Goal: Transaction & Acquisition: Purchase product/service

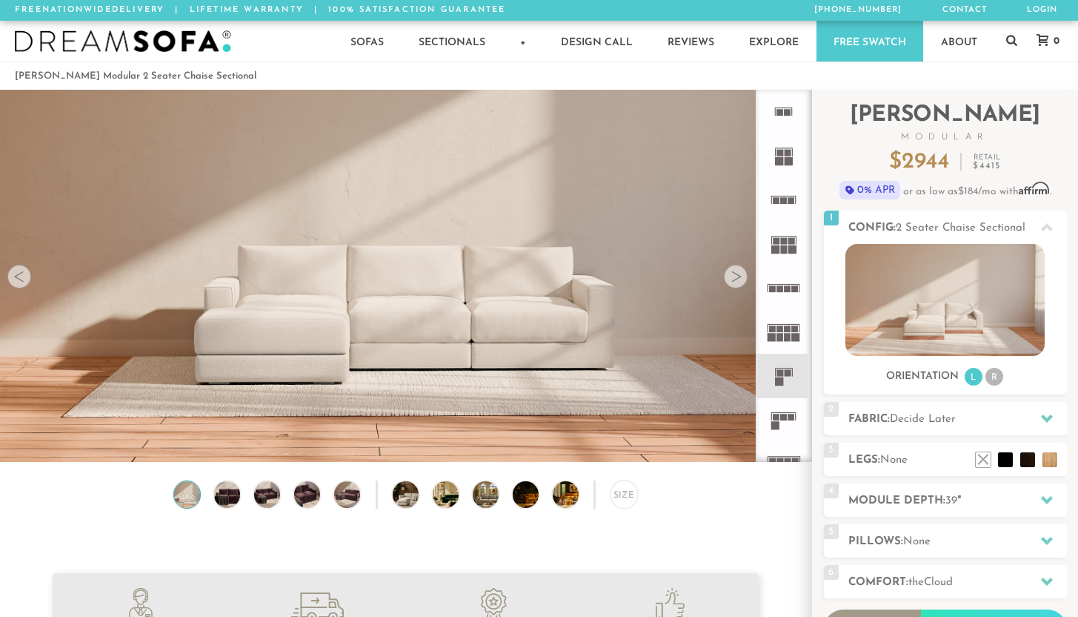
click at [741, 280] on div at bounding box center [736, 277] width 24 height 24
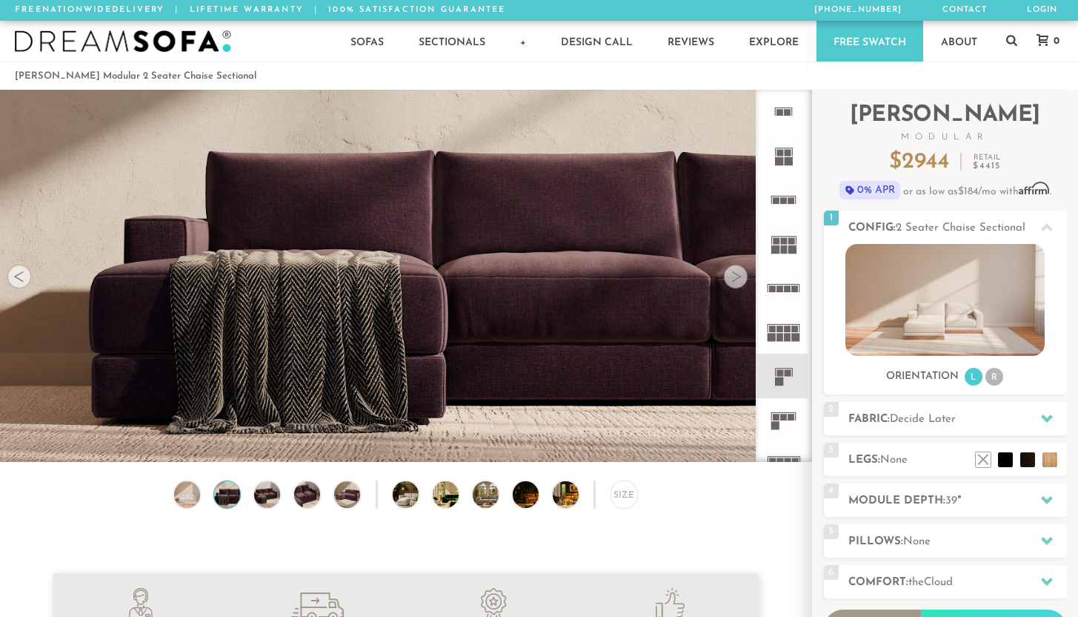
click at [741, 280] on div at bounding box center [736, 277] width 24 height 24
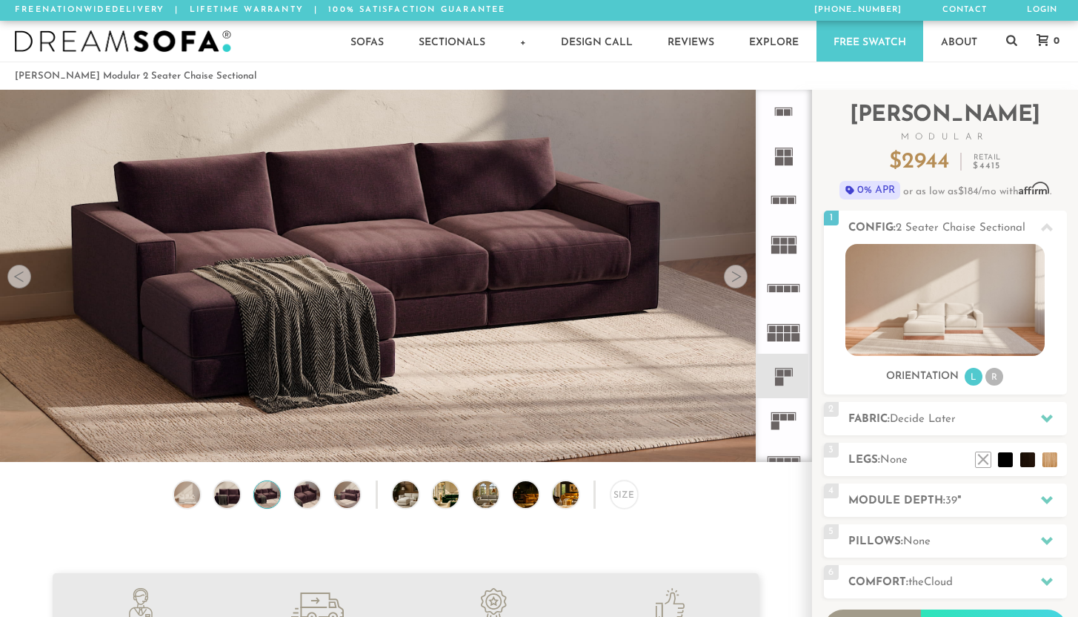
click at [741, 280] on div at bounding box center [736, 277] width 24 height 24
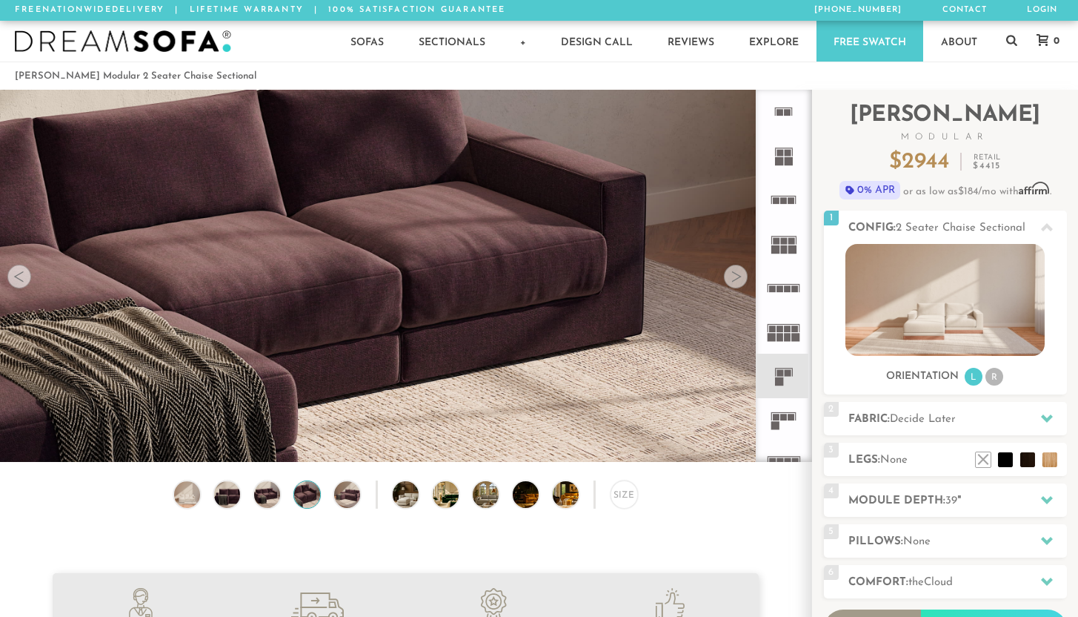
click at [741, 280] on div at bounding box center [736, 277] width 24 height 24
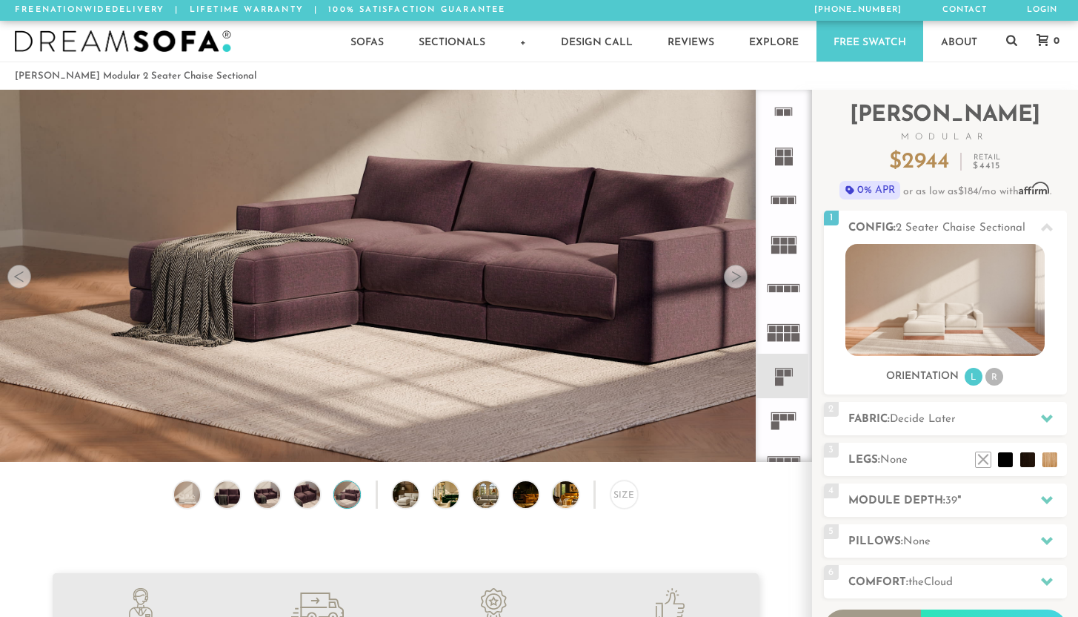
click at [741, 280] on div at bounding box center [736, 277] width 24 height 24
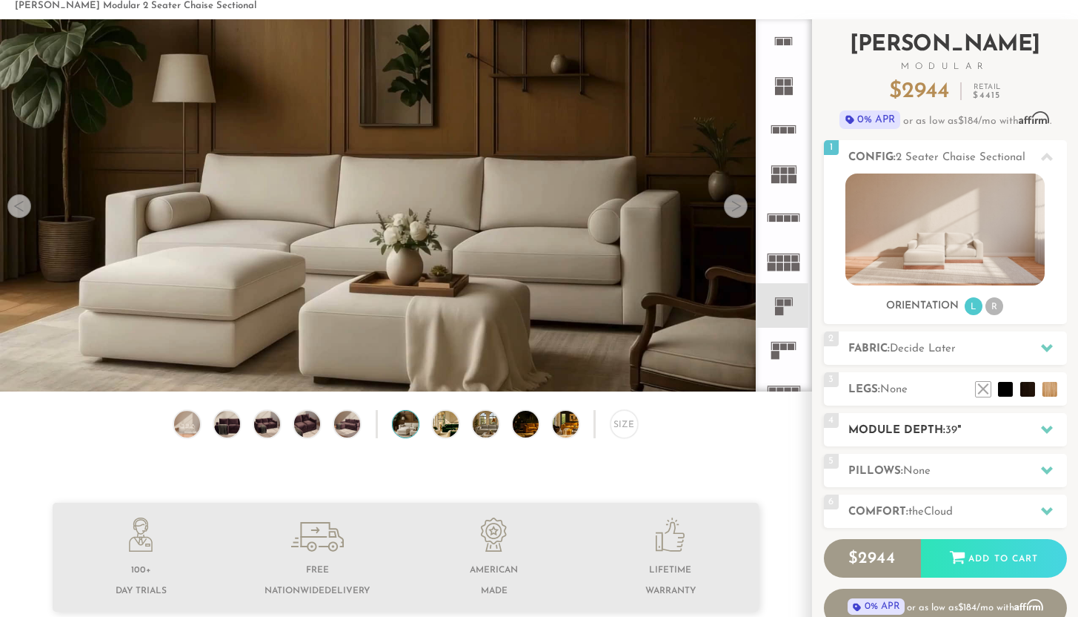
scroll to position [65, 0]
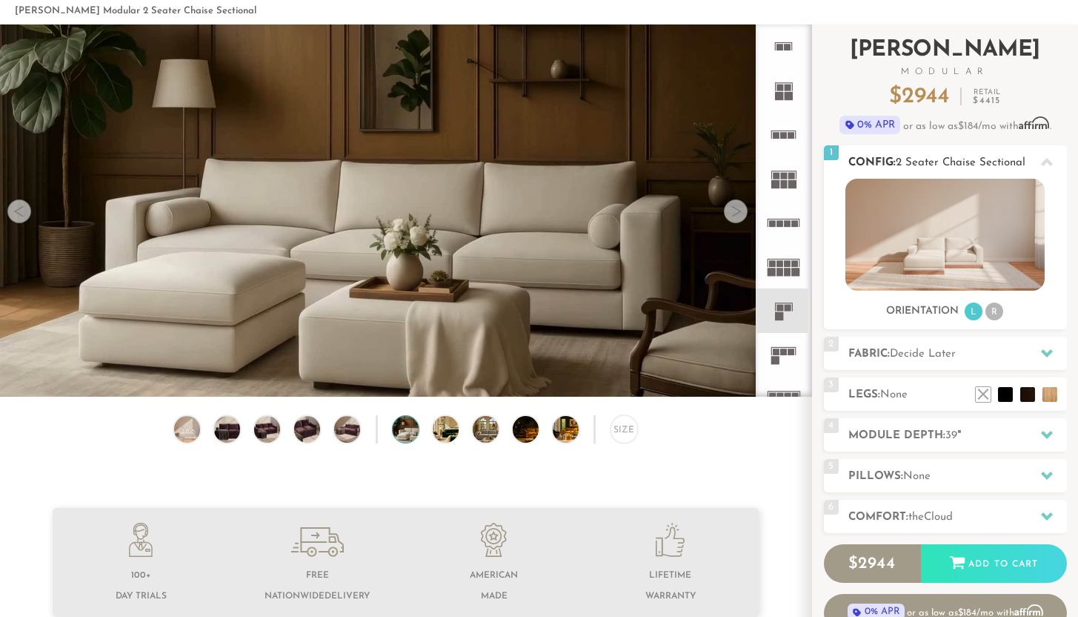
click at [995, 311] on li "R" at bounding box center [995, 311] width 18 height 18
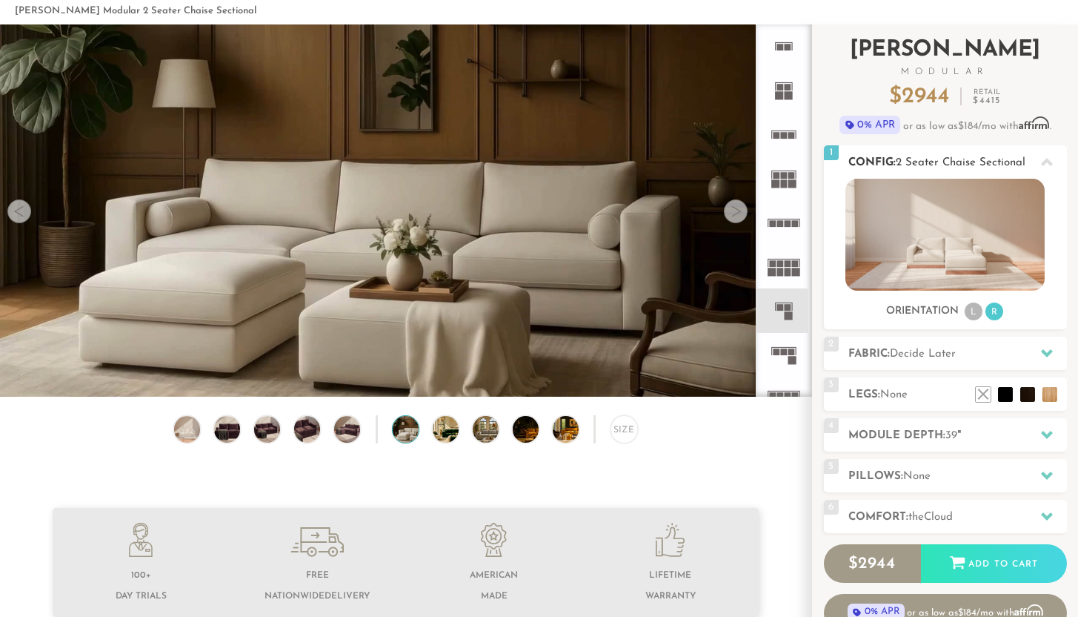
click at [972, 312] on li "L" at bounding box center [974, 311] width 18 height 18
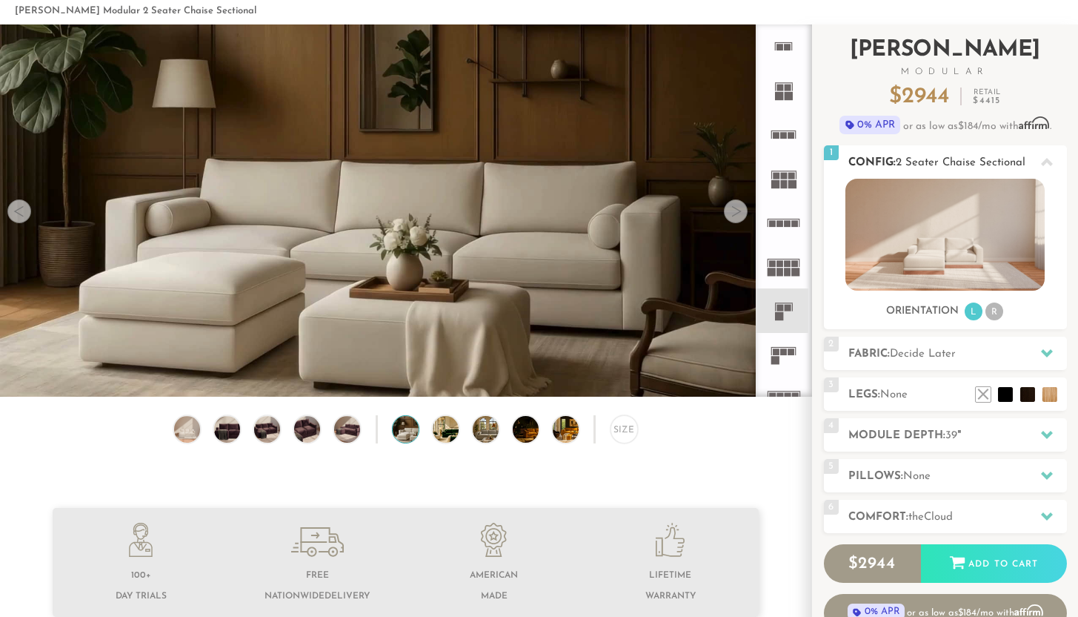
click at [987, 310] on li "R" at bounding box center [995, 311] width 18 height 18
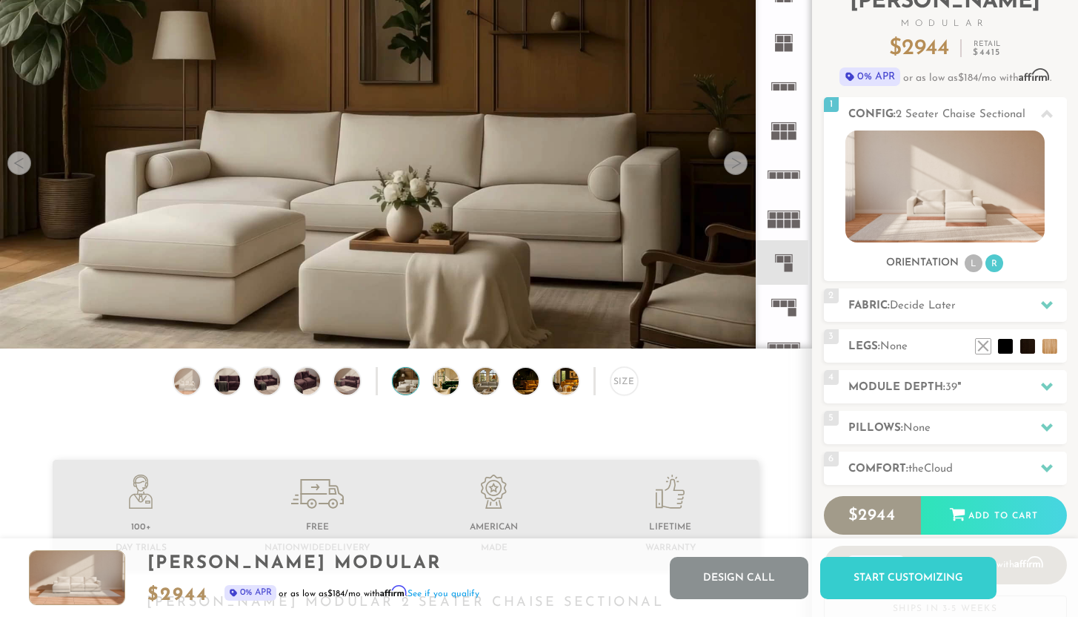
scroll to position [110, 0]
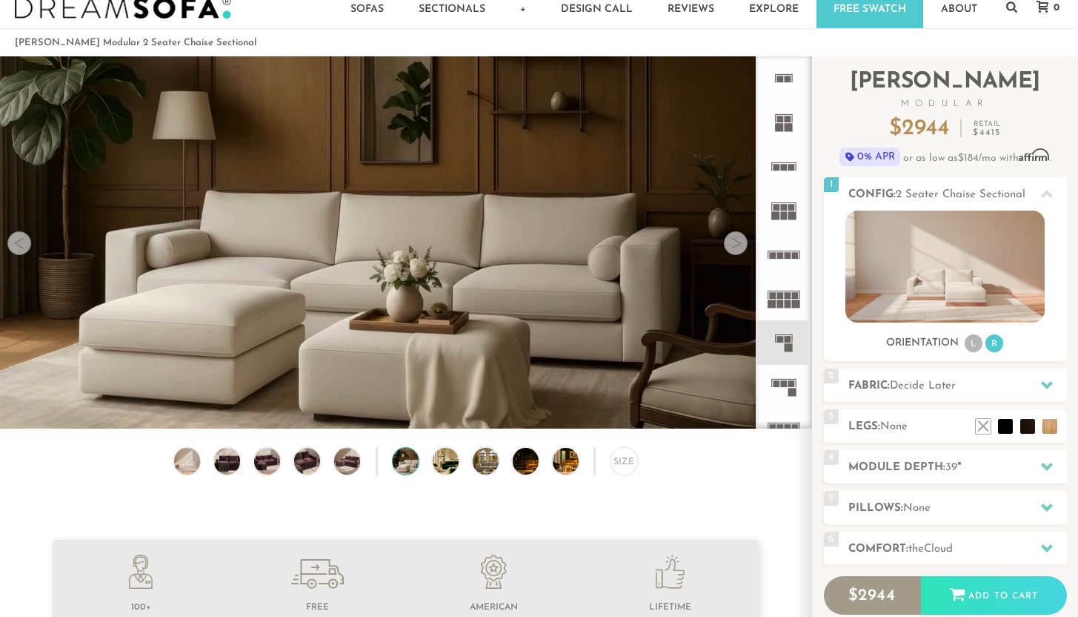
click at [732, 251] on div at bounding box center [736, 243] width 24 height 24
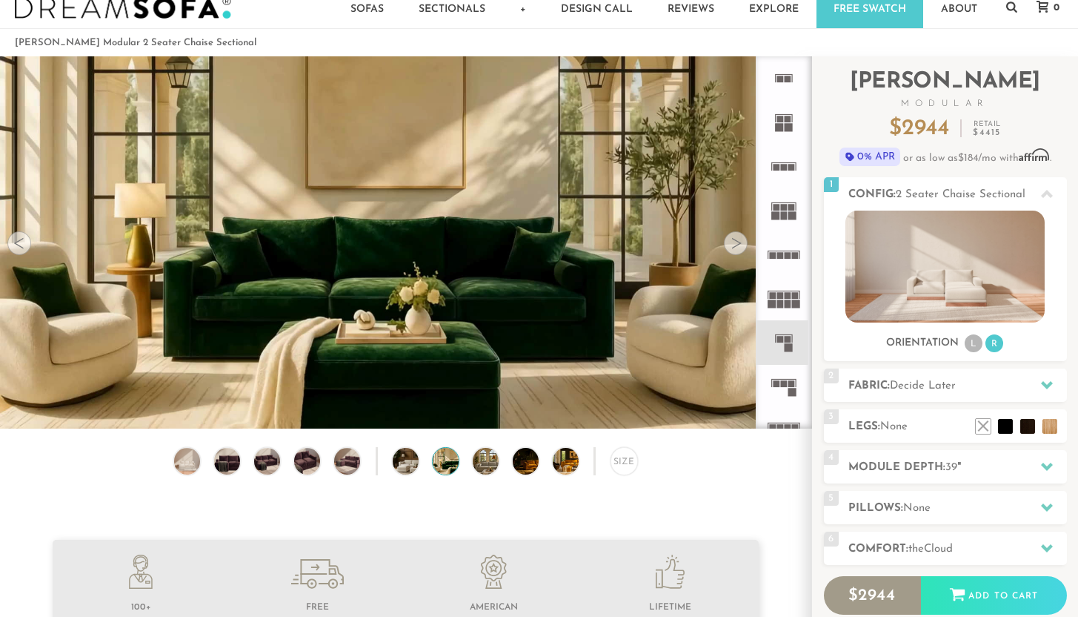
click at [732, 251] on div at bounding box center [736, 243] width 24 height 24
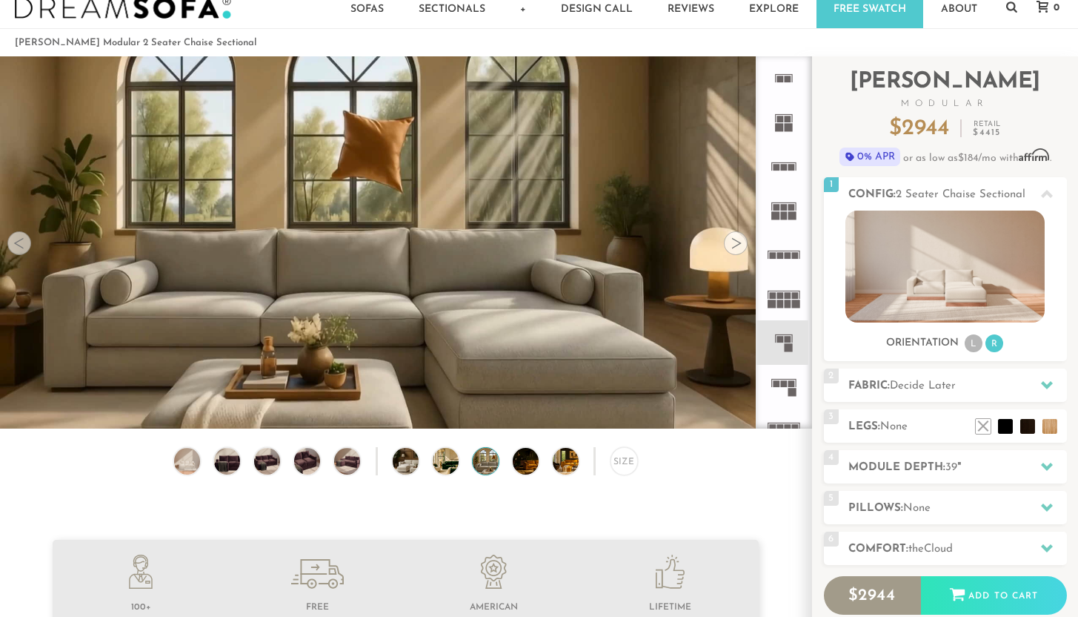
click at [732, 251] on div at bounding box center [736, 243] width 24 height 24
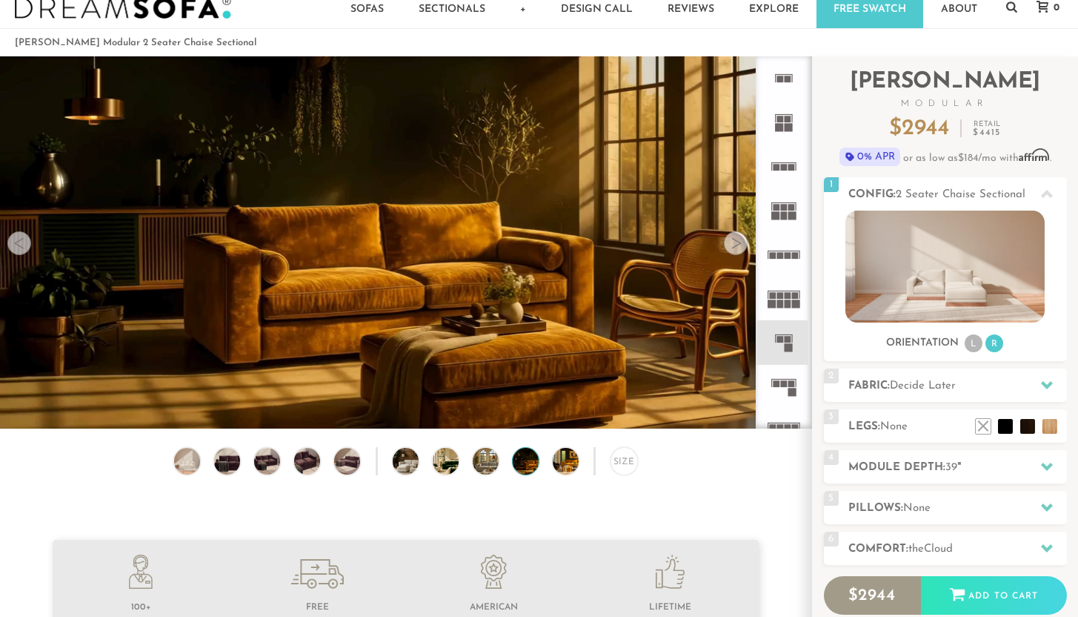
click at [732, 251] on div at bounding box center [736, 243] width 24 height 24
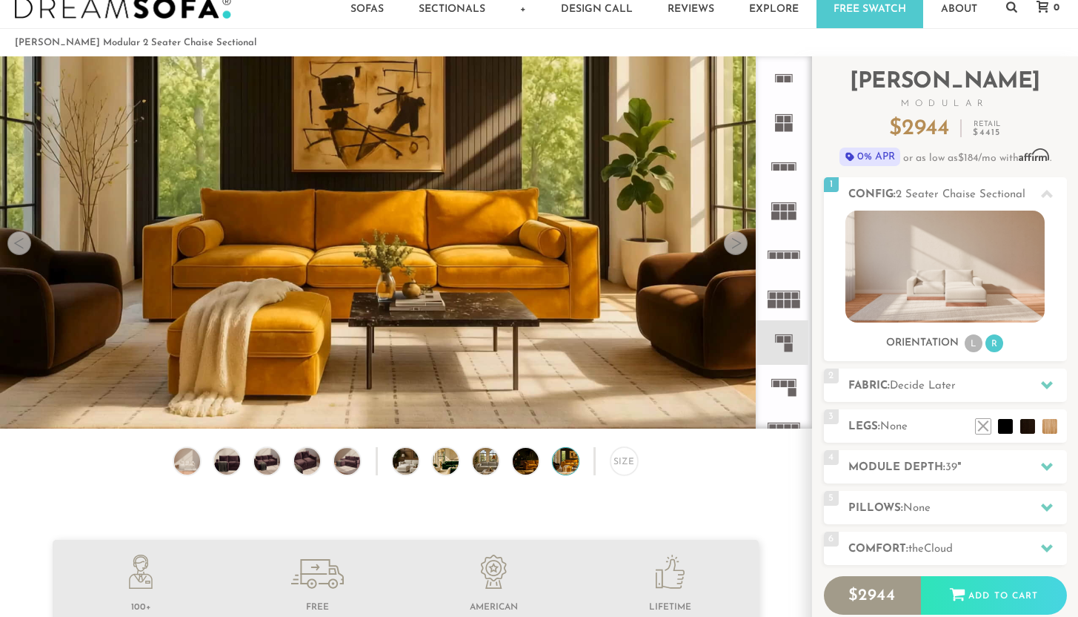
click at [732, 251] on div at bounding box center [736, 243] width 24 height 24
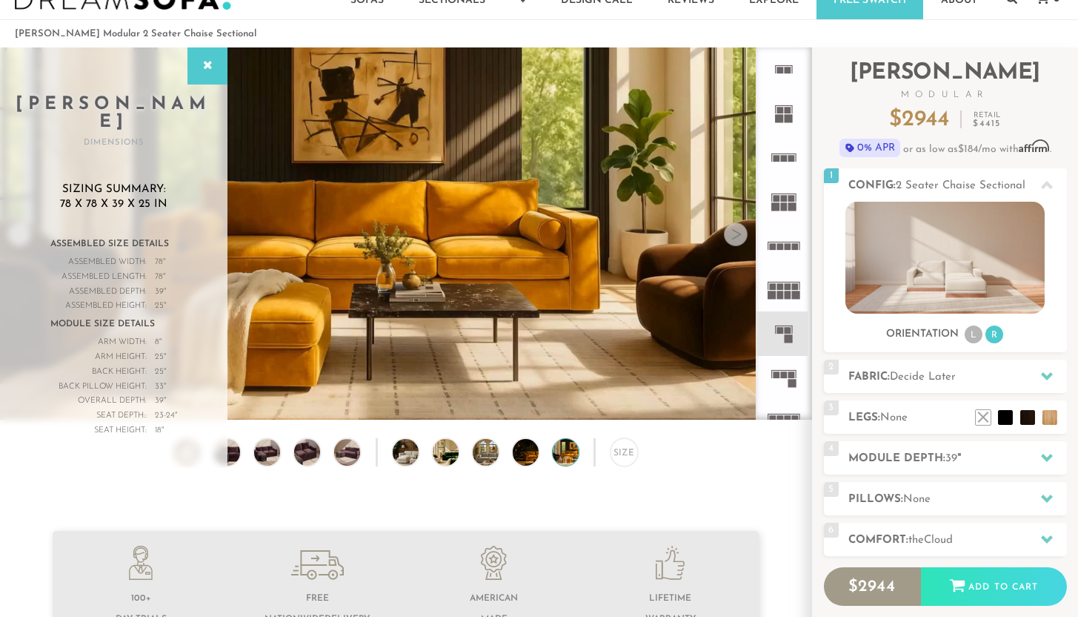
scroll to position [38, 0]
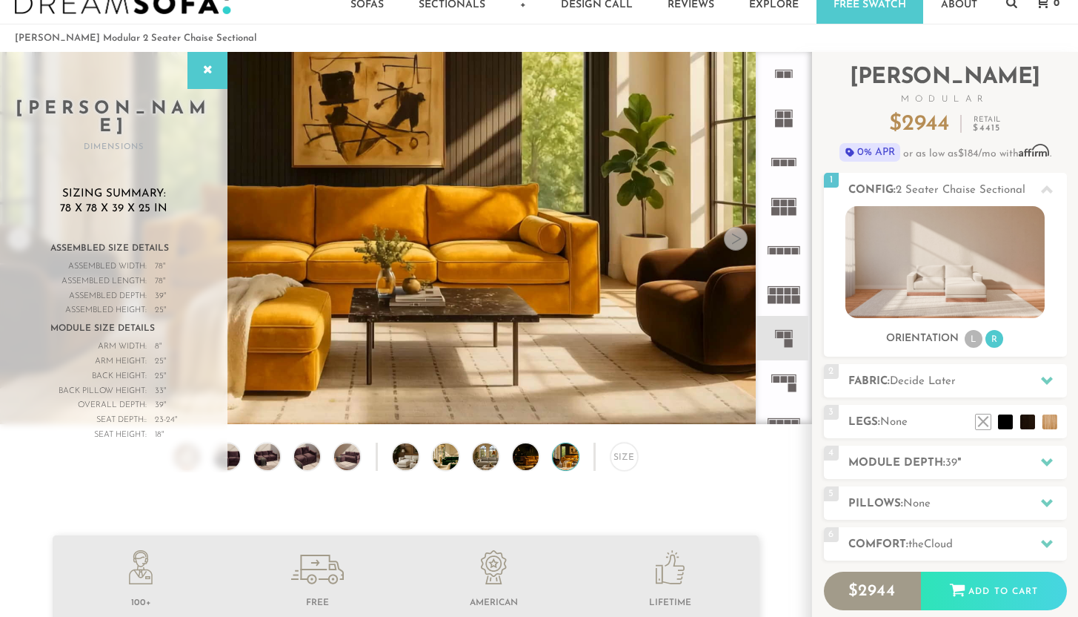
click at [661, 477] on div "Size" at bounding box center [406, 460] width 812 height 36
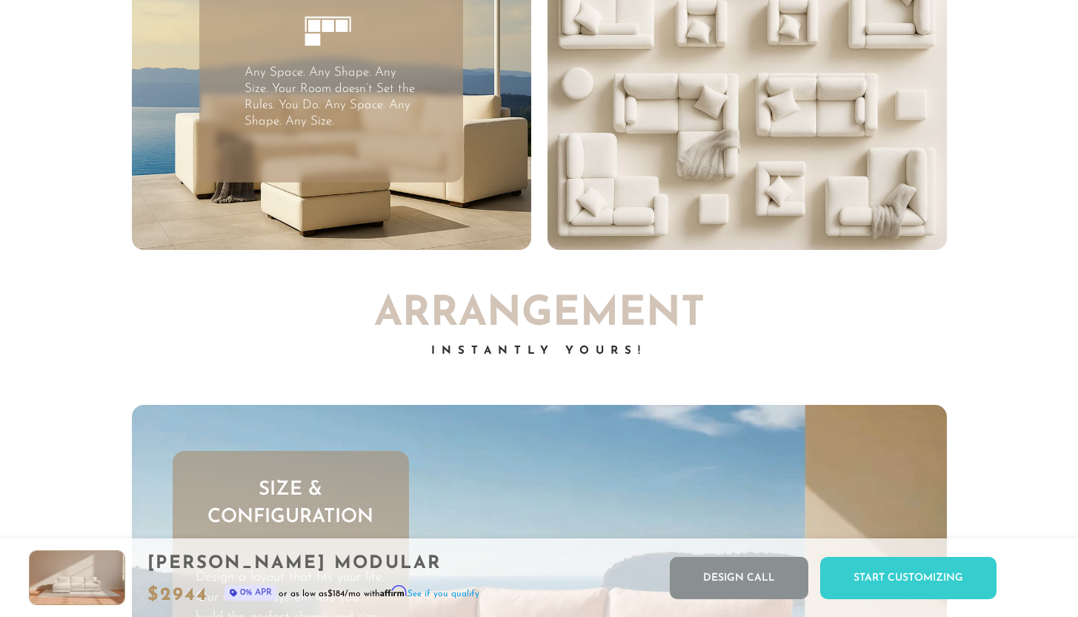
scroll to position [3871, 0]
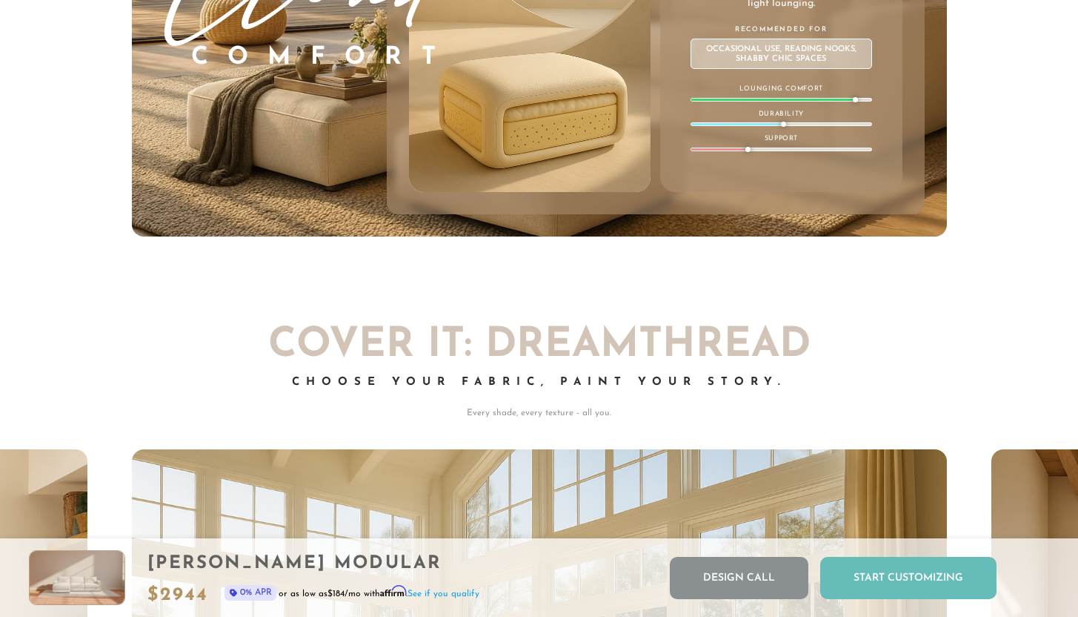
click at [894, 564] on div "Start Customizing" at bounding box center [908, 578] width 176 height 42
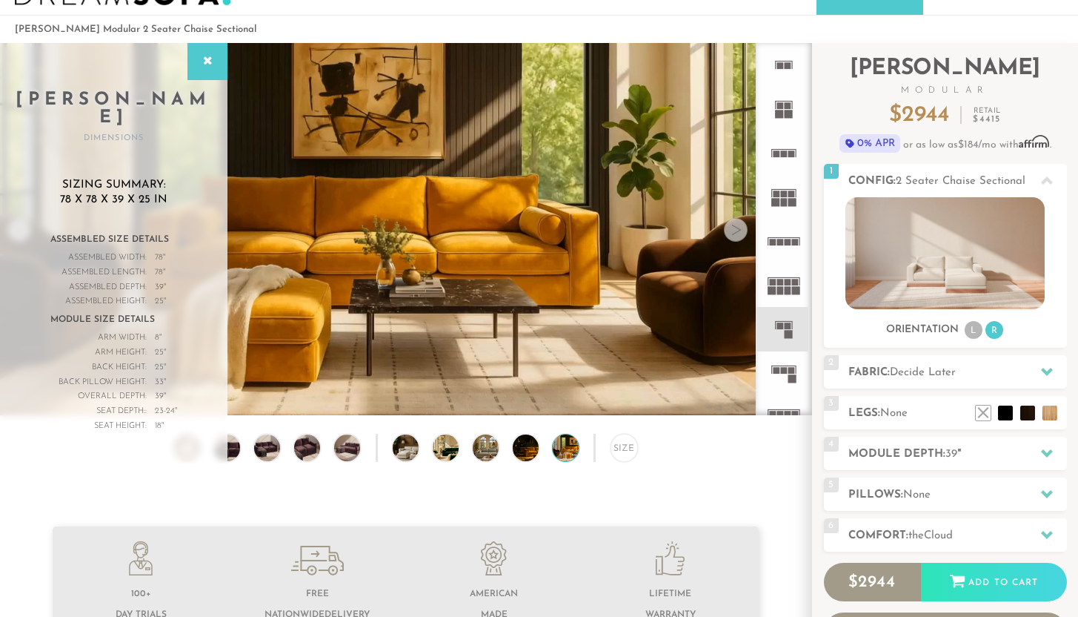
scroll to position [0, 0]
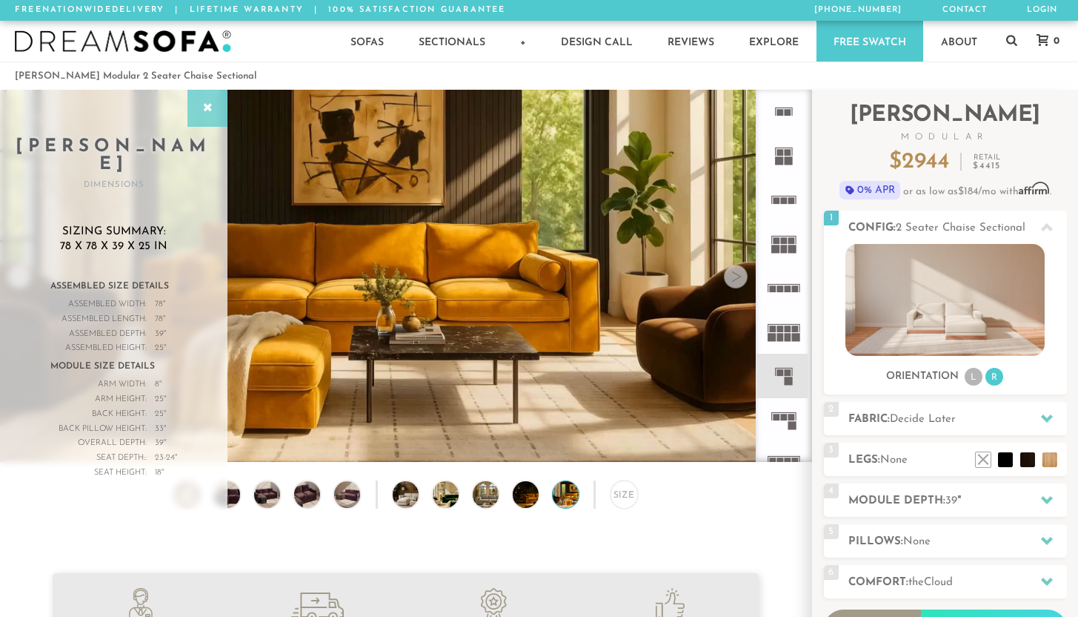
click at [210, 117] on div at bounding box center [208, 108] width 40 height 37
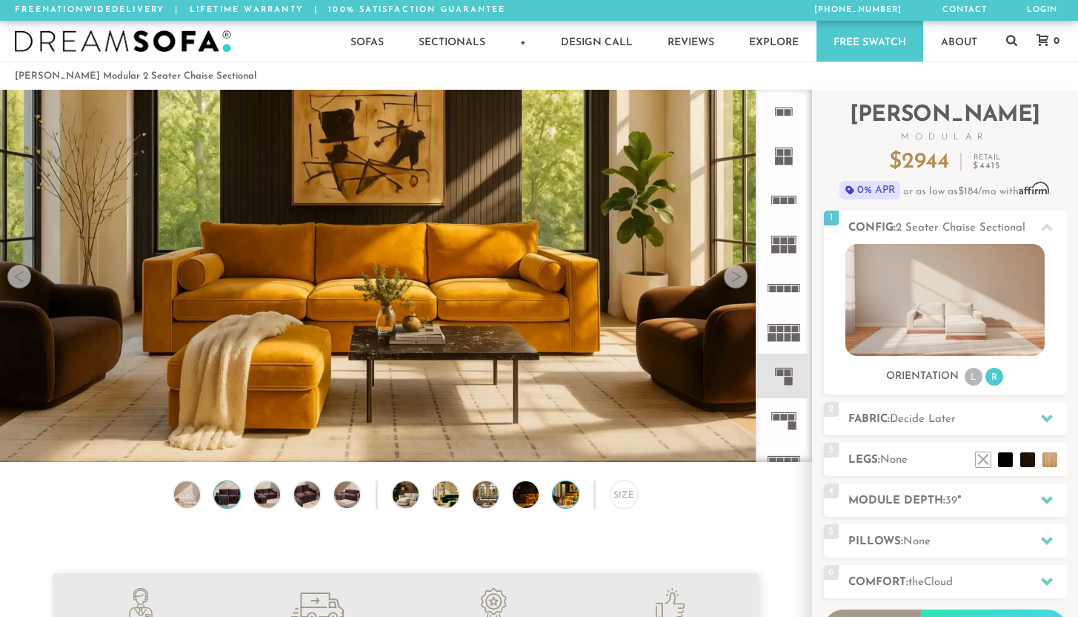
click at [233, 499] on img at bounding box center [227, 494] width 32 height 27
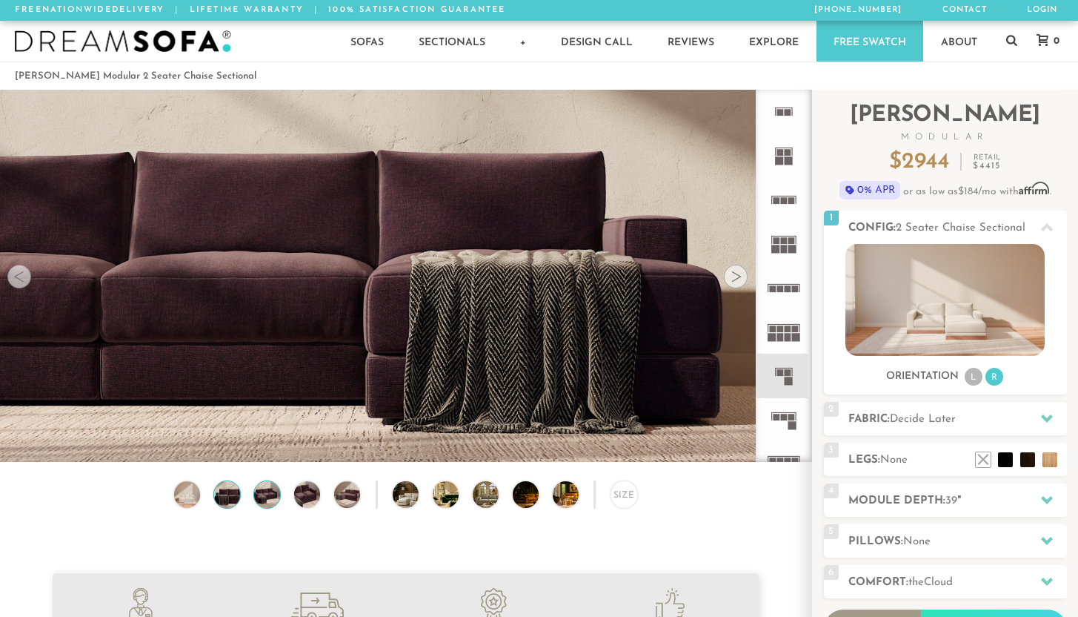
click at [260, 502] on img at bounding box center [267, 494] width 32 height 27
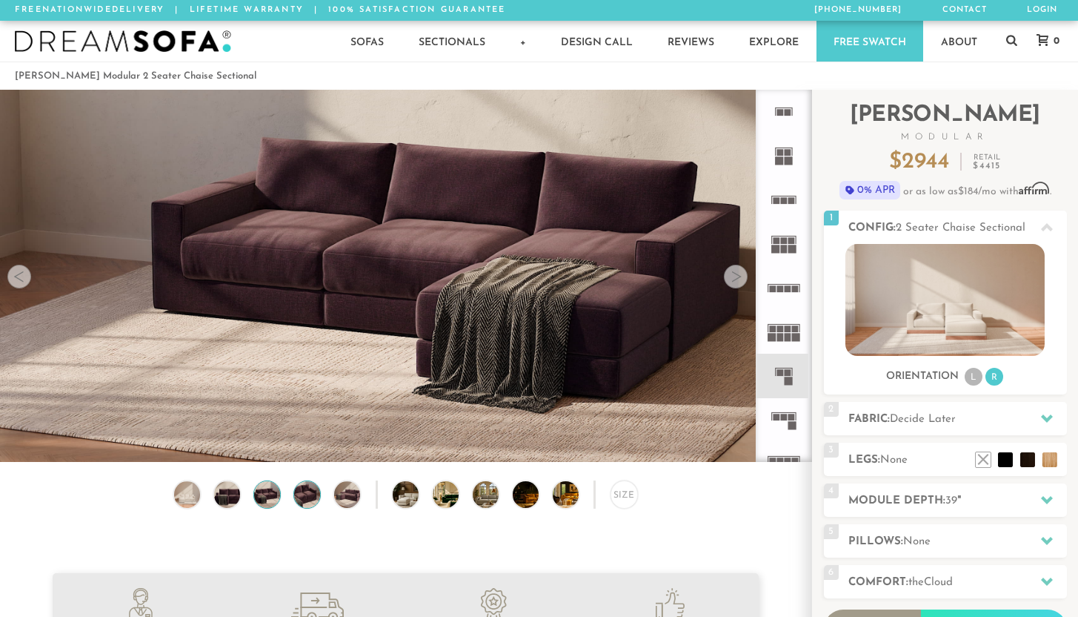
click at [310, 504] on img at bounding box center [307, 494] width 32 height 27
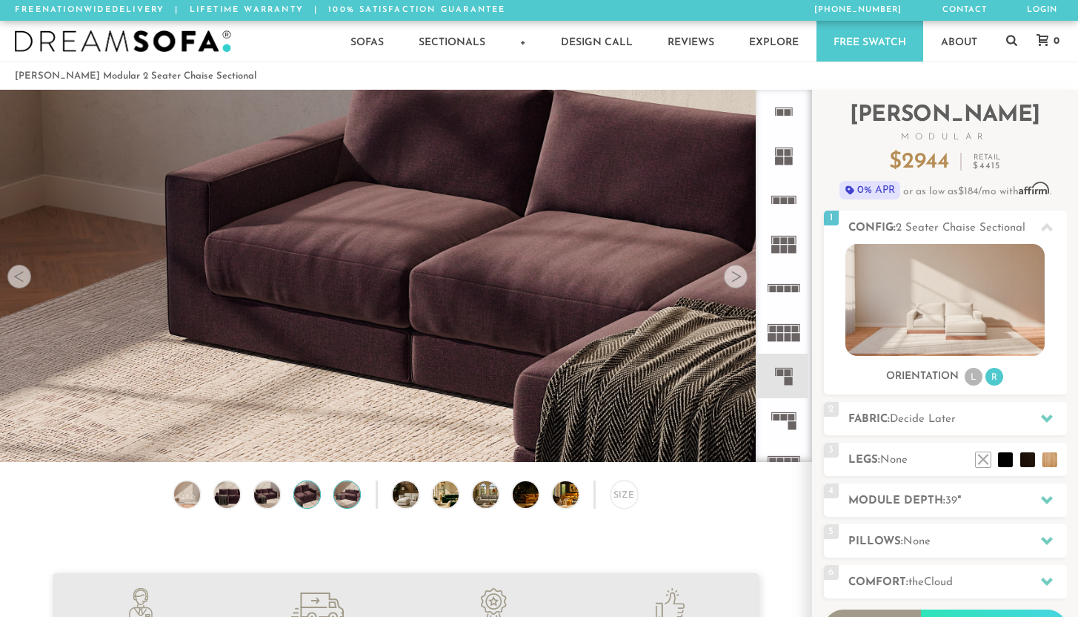
click at [360, 499] on div at bounding box center [348, 494] width 28 height 28
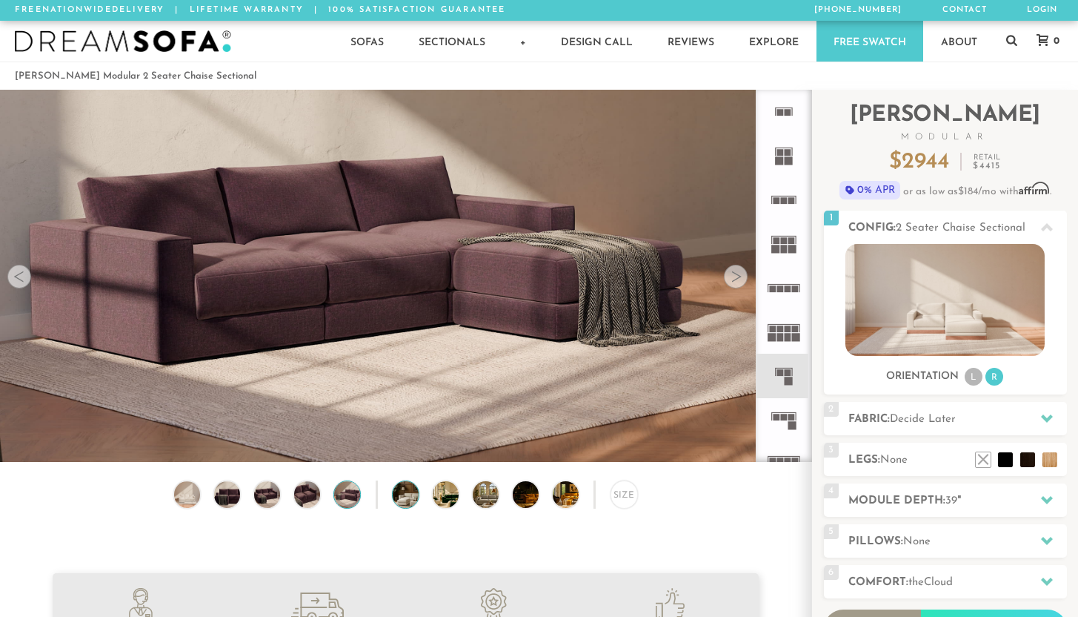
click at [403, 508] on img at bounding box center [416, 494] width 47 height 27
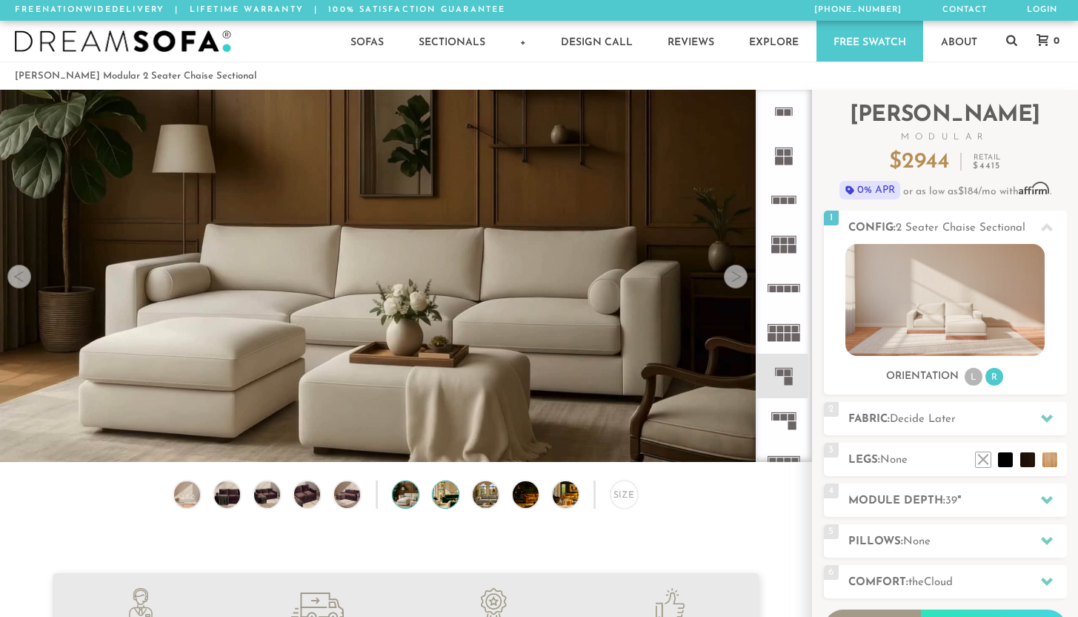
click at [437, 499] on img at bounding box center [456, 494] width 47 height 27
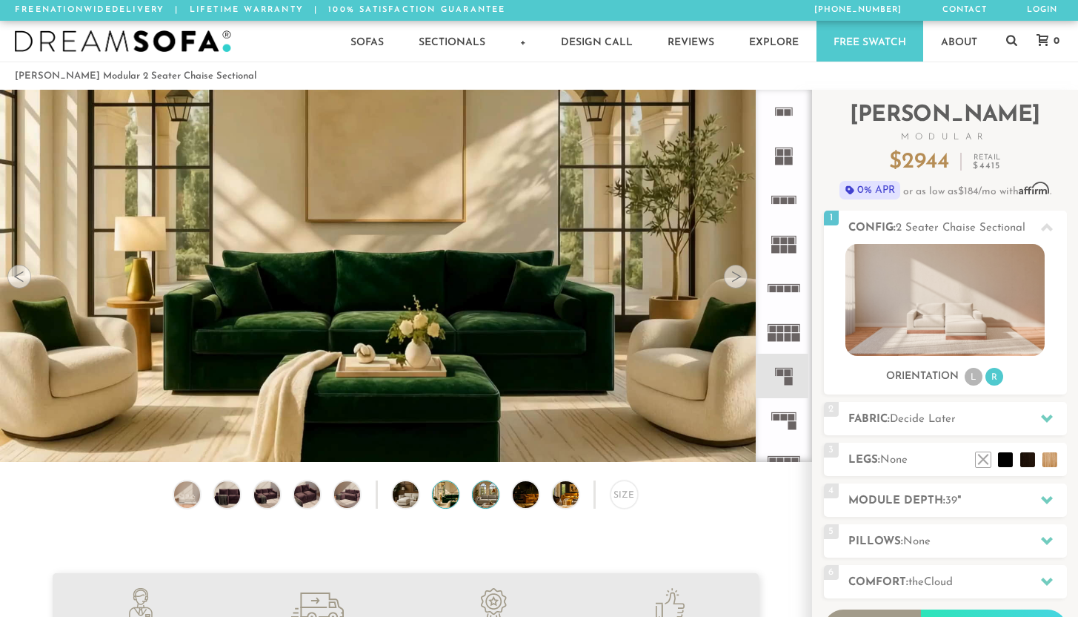
click at [494, 499] on img at bounding box center [496, 494] width 47 height 27
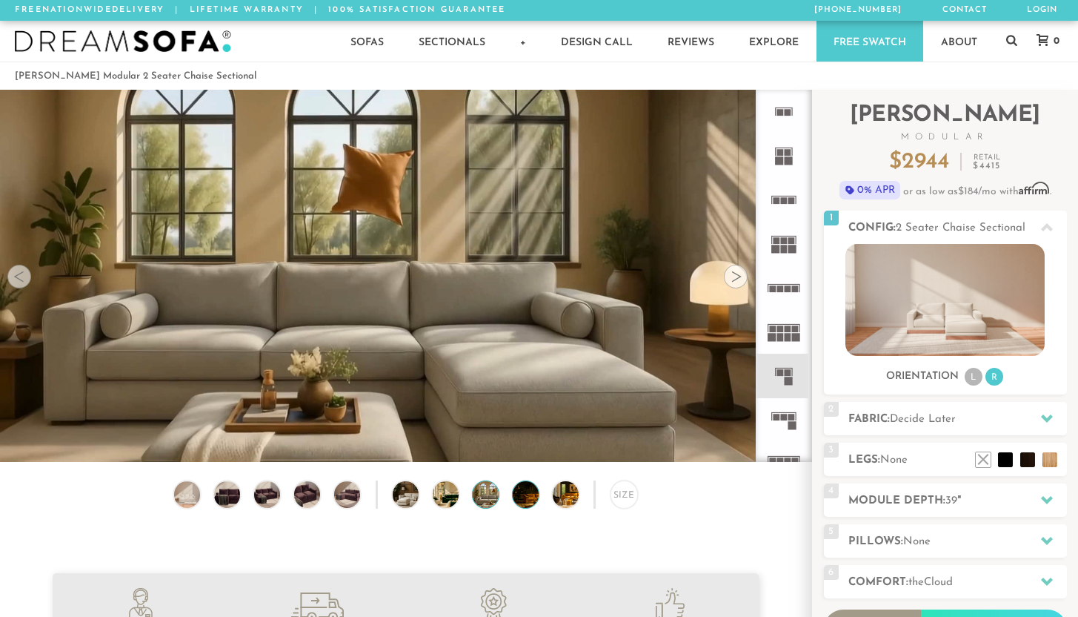
click at [515, 501] on img at bounding box center [536, 494] width 47 height 27
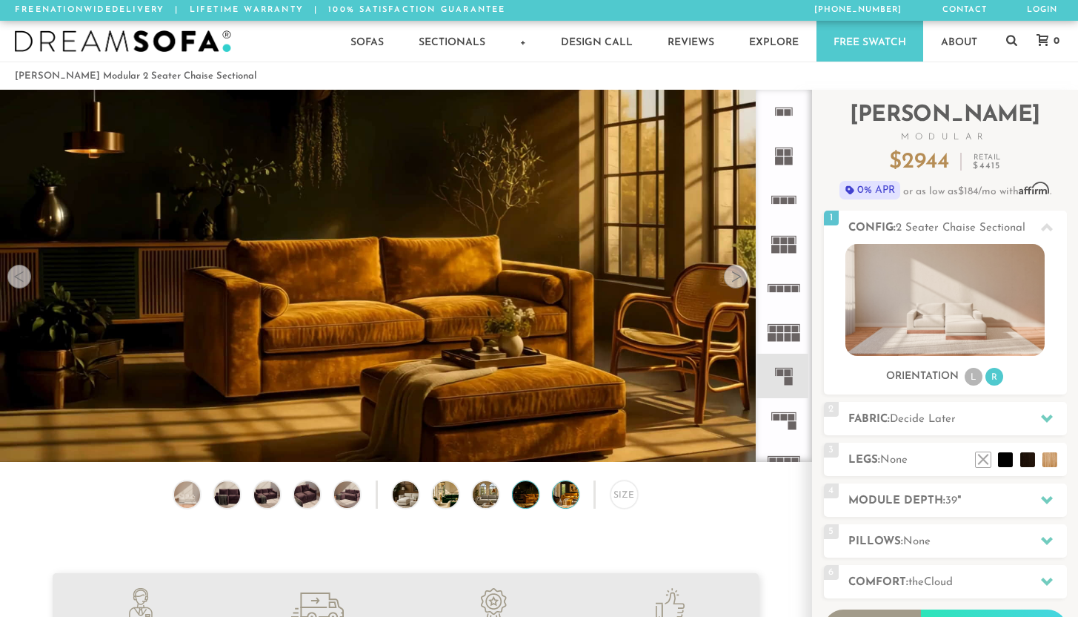
click at [573, 508] on img at bounding box center [576, 494] width 47 height 27
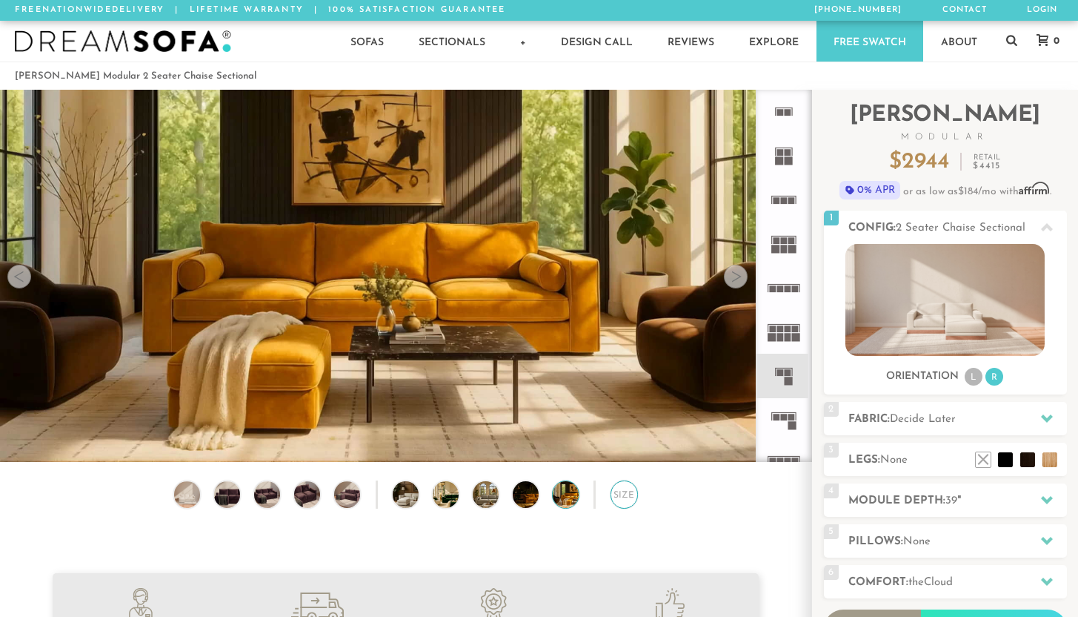
click at [612, 503] on div "Size" at bounding box center [625, 494] width 28 height 28
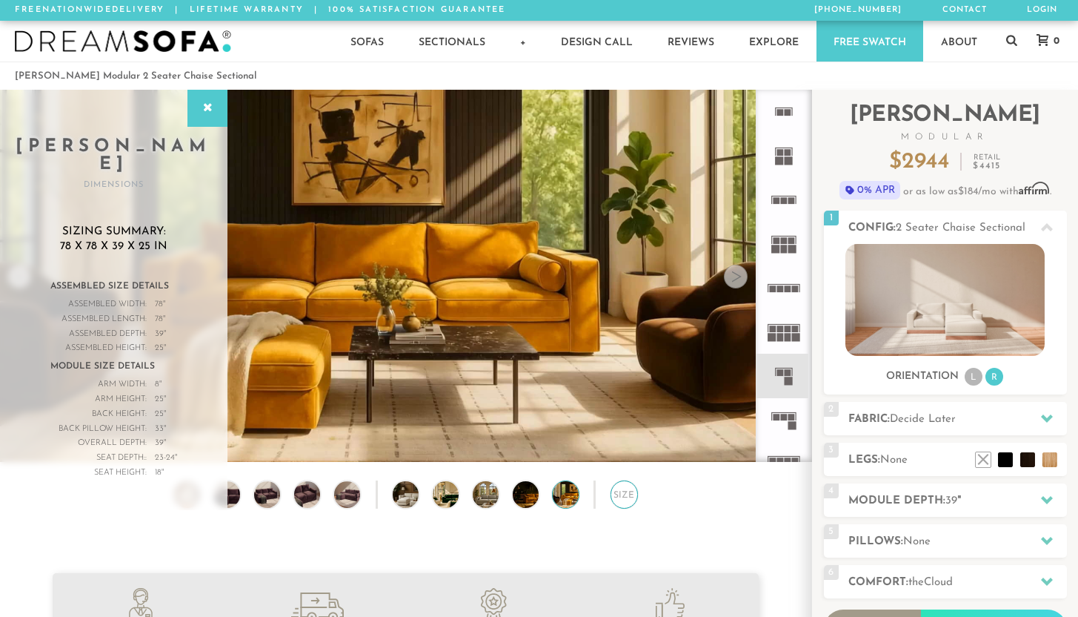
click at [612, 503] on div "Size" at bounding box center [625, 494] width 28 height 28
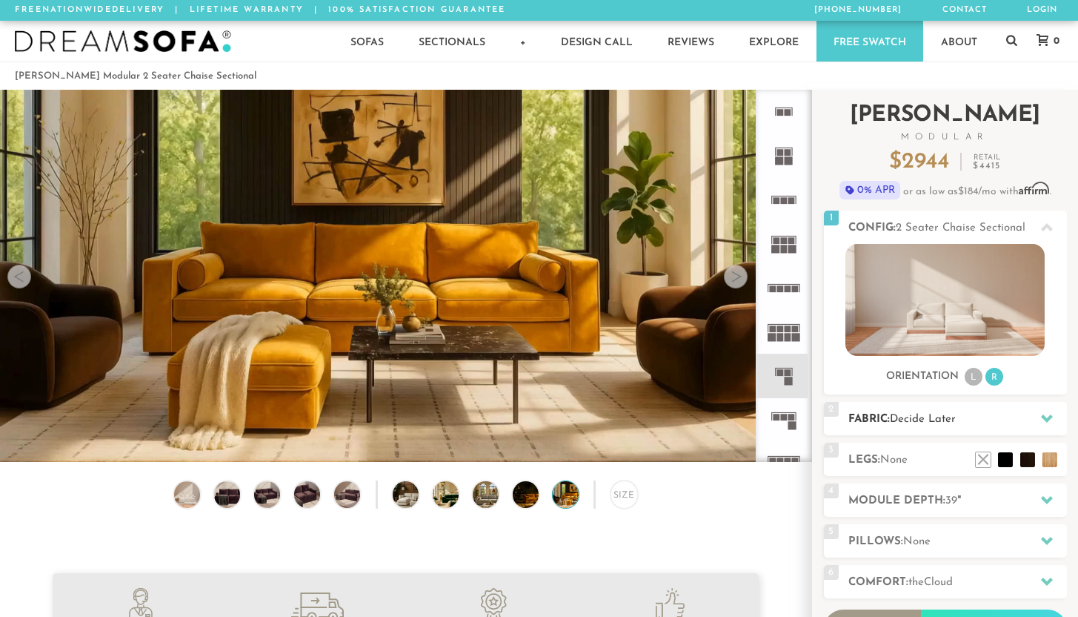
click at [905, 420] on span "Decide Later" at bounding box center [923, 419] width 66 height 11
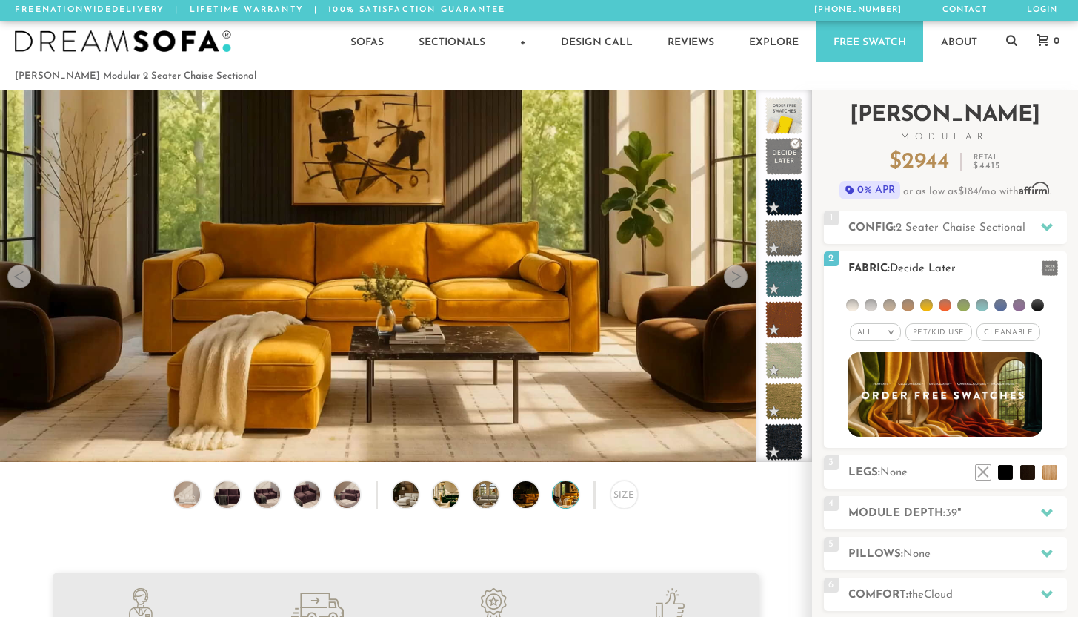
click at [881, 336] on div "All >" at bounding box center [875, 332] width 51 height 18
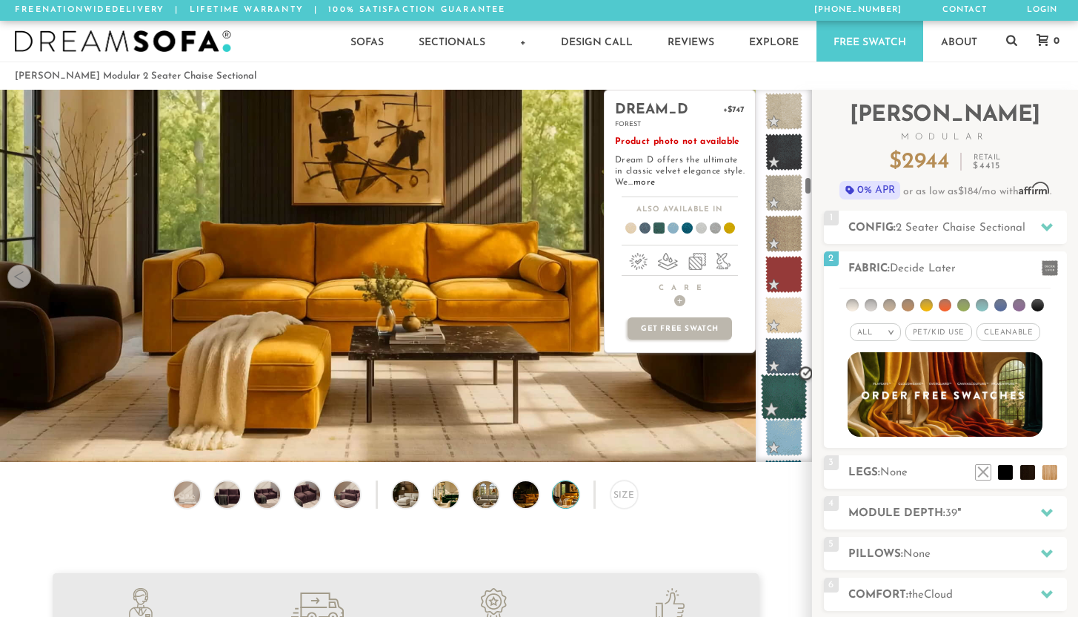
scroll to position [2084, 0]
click at [791, 403] on span at bounding box center [784, 396] width 47 height 47
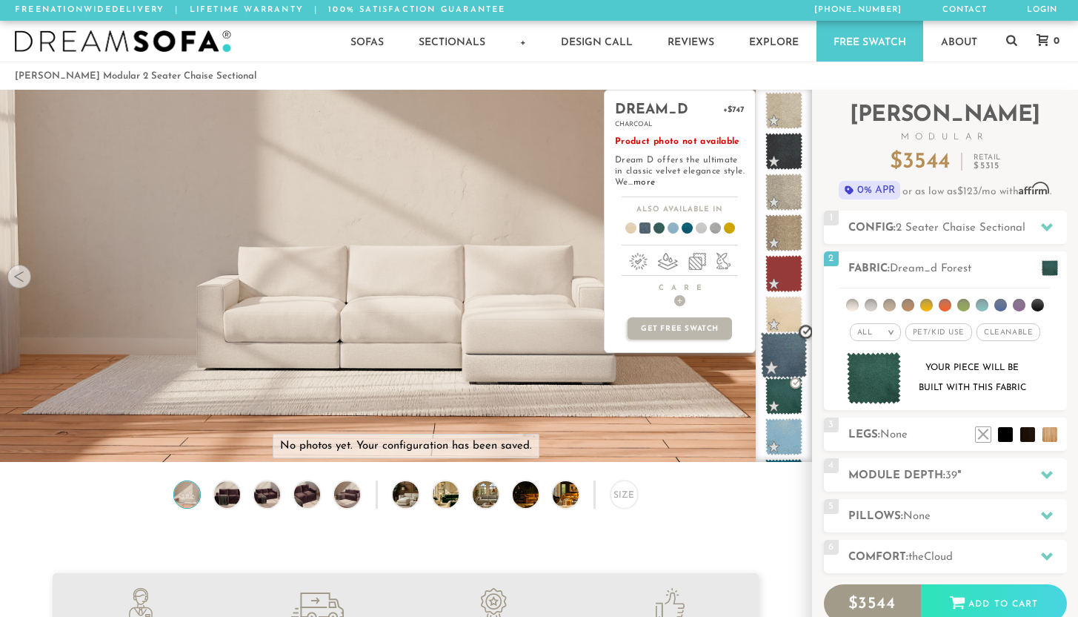
click at [785, 362] on span at bounding box center [784, 355] width 47 height 47
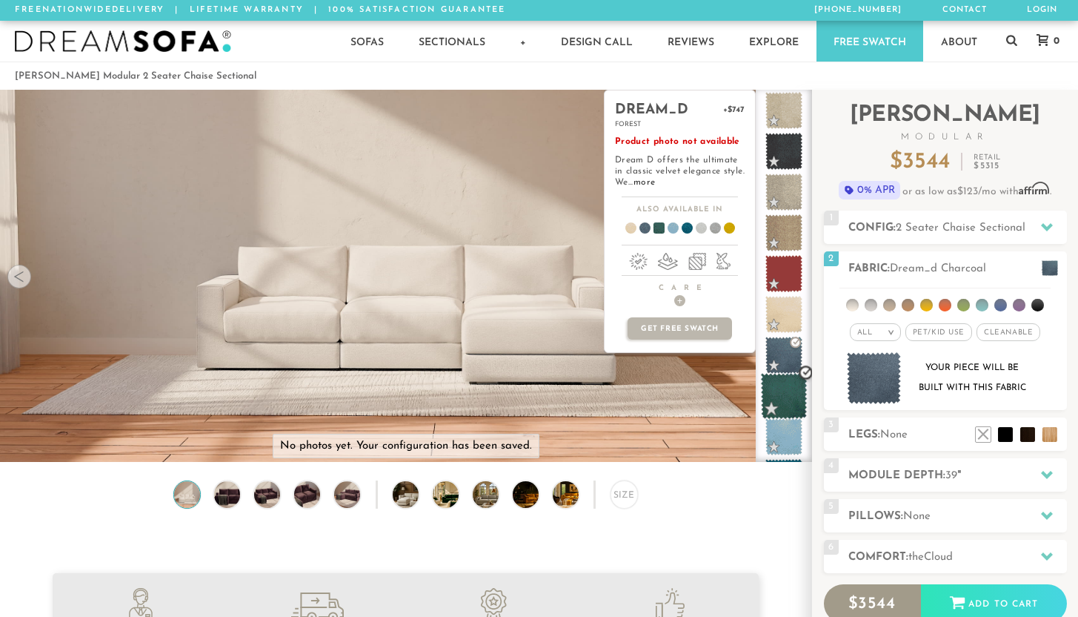
click at [788, 379] on span at bounding box center [784, 396] width 47 height 47
click at [786, 428] on span at bounding box center [784, 437] width 47 height 47
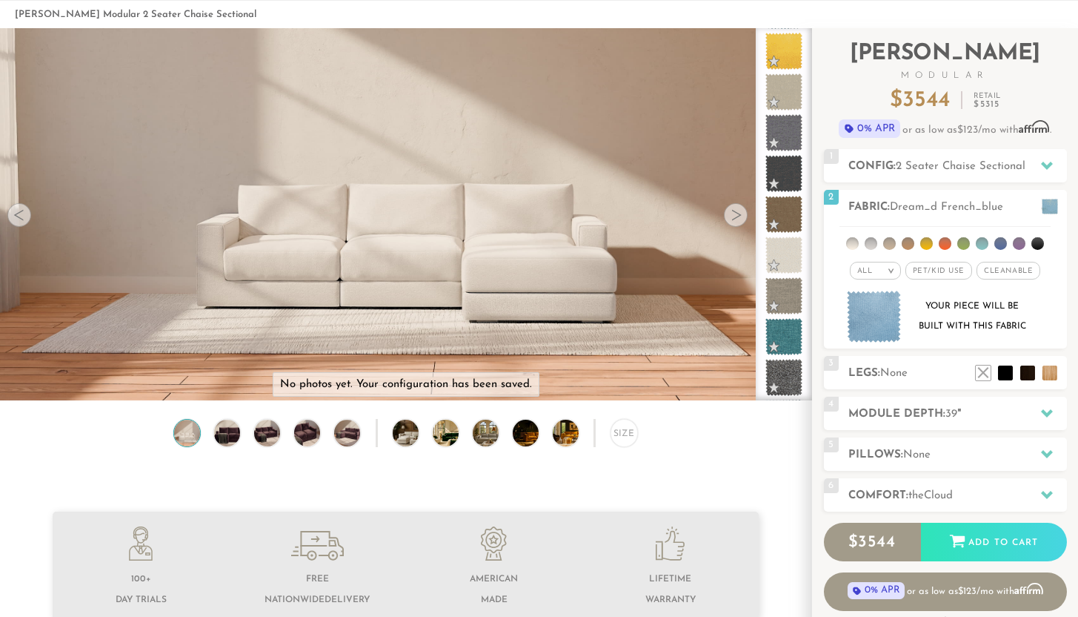
scroll to position [60, 0]
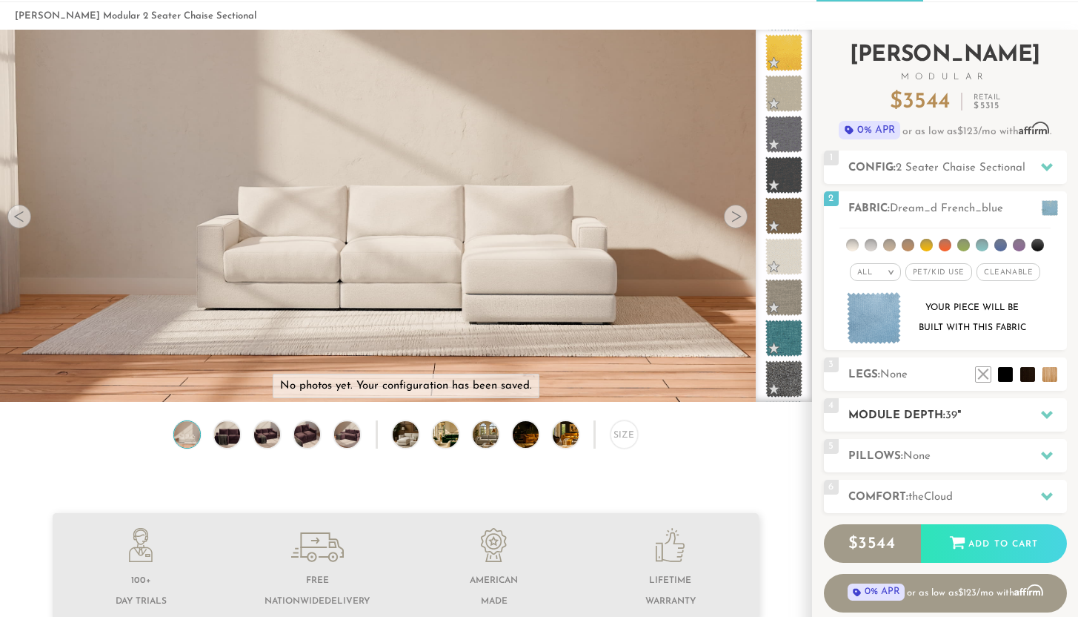
click at [912, 413] on h2 "Module Depth: 39 "" at bounding box center [958, 415] width 219 height 17
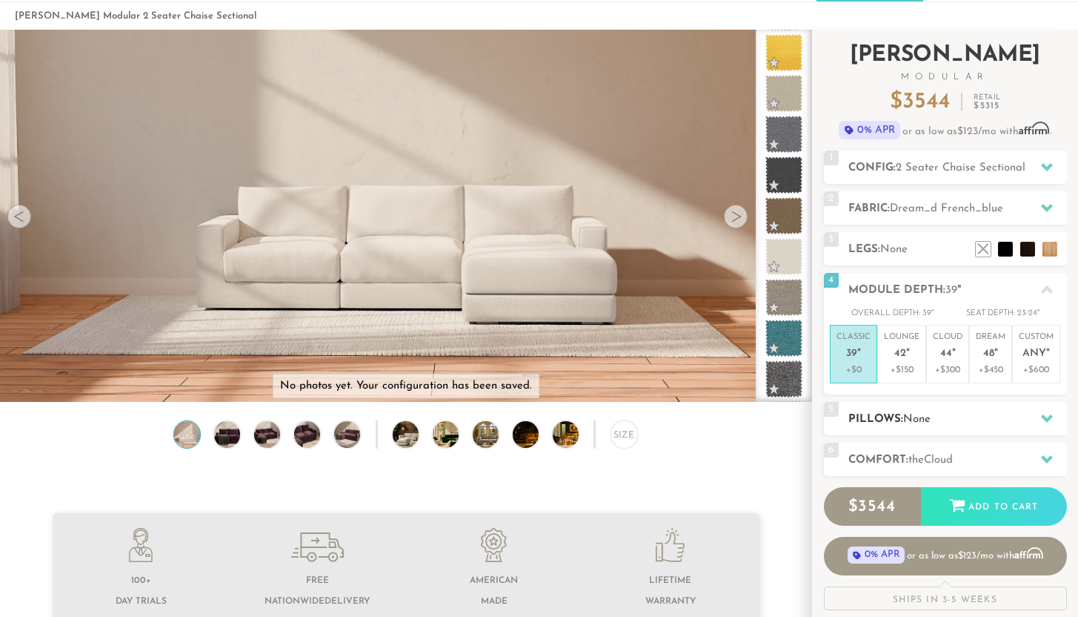
click at [899, 412] on h2 "Pillows: None" at bounding box center [958, 419] width 219 height 17
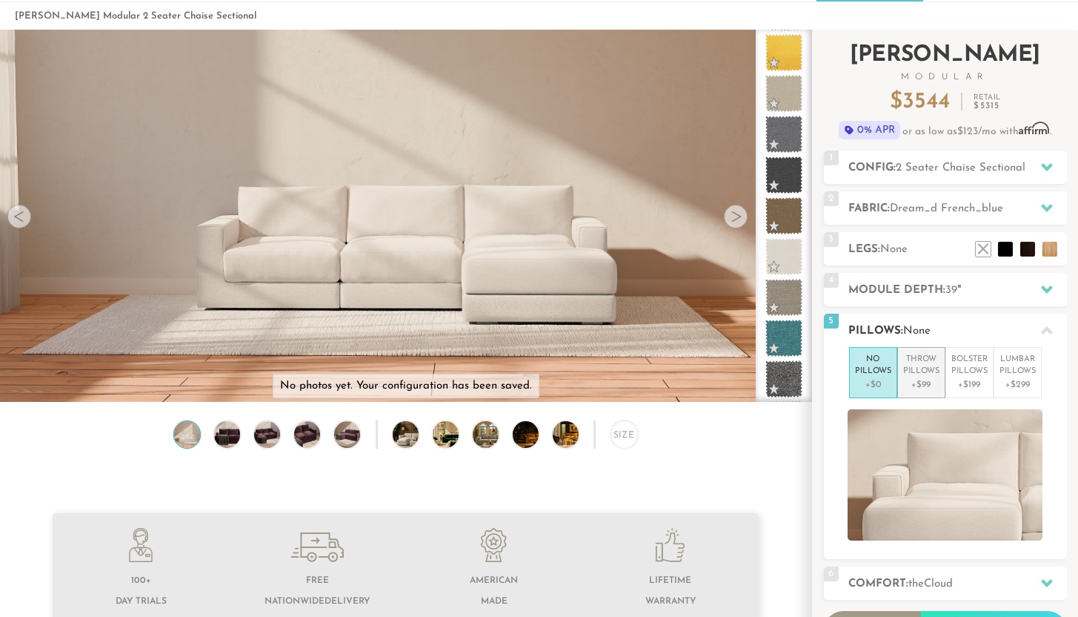
click at [917, 382] on p "+$99" at bounding box center [922, 384] width 36 height 13
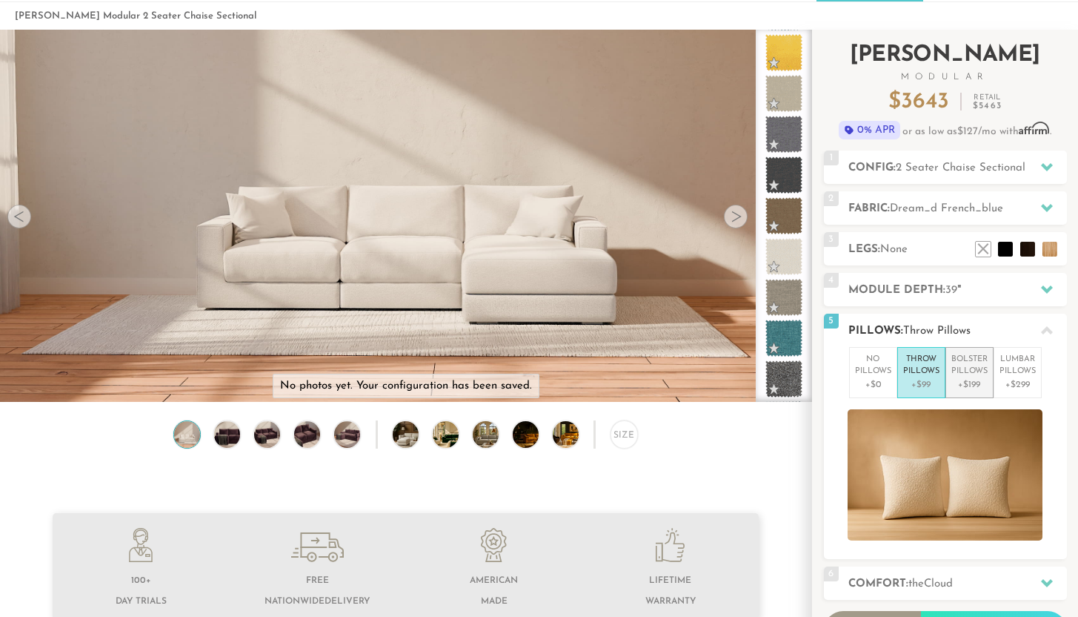
click at [955, 381] on p "+$199" at bounding box center [970, 384] width 36 height 13
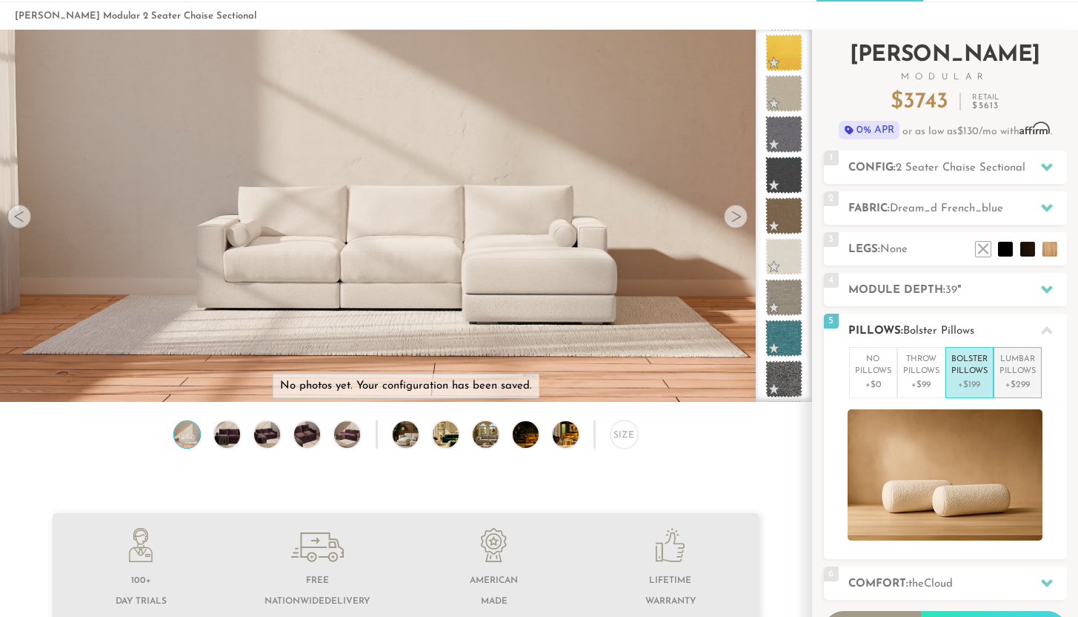
click at [1007, 377] on p "Lumbar Pillows" at bounding box center [1018, 366] width 36 height 24
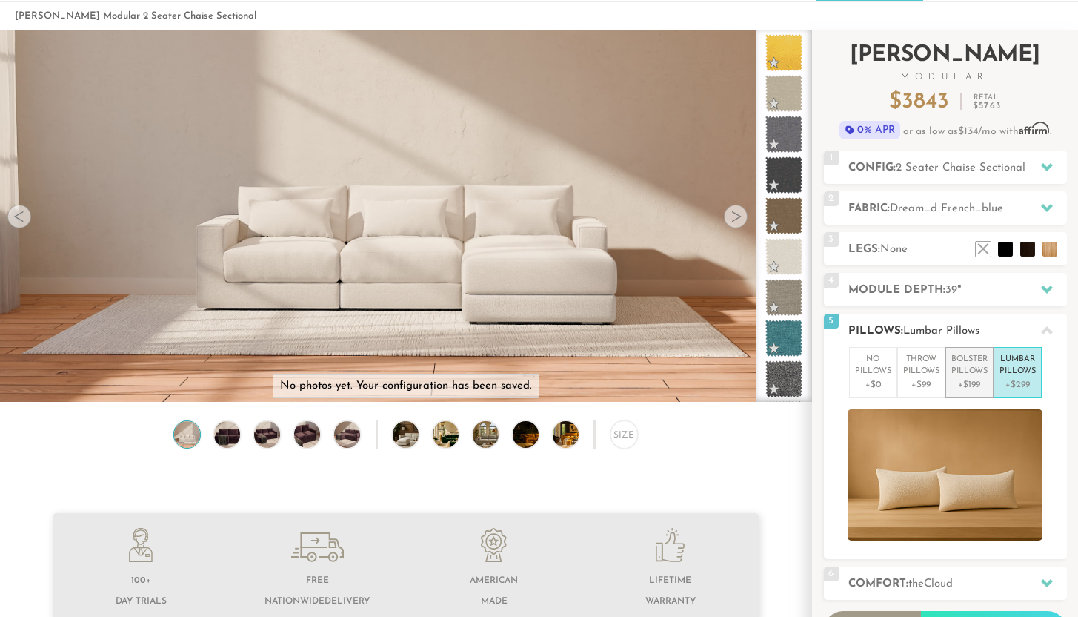
click at [975, 377] on p "Bolster Pillows" at bounding box center [970, 366] width 36 height 24
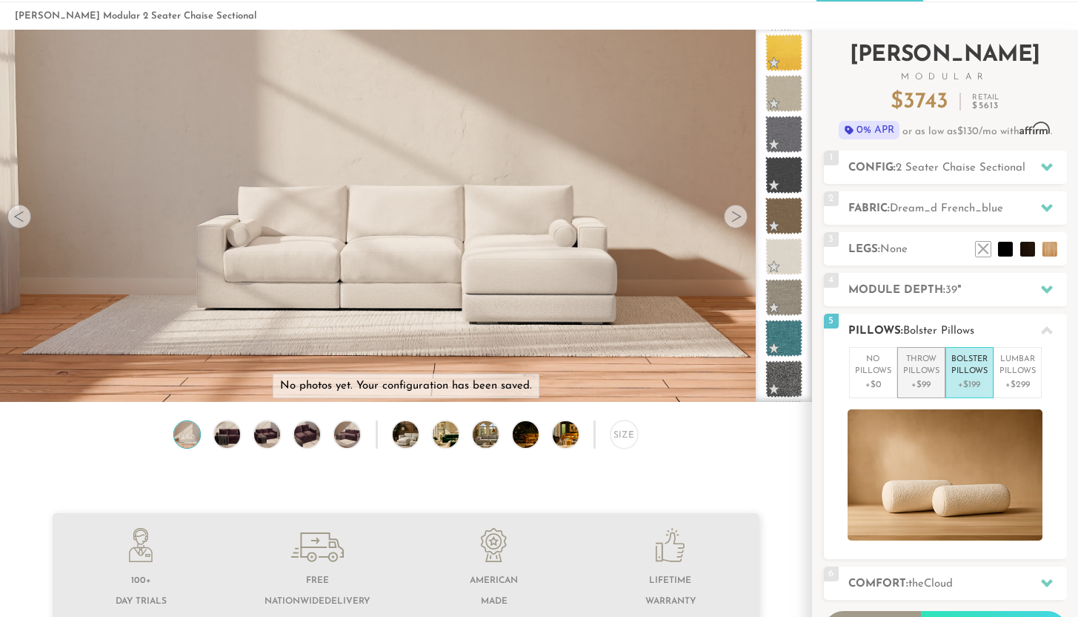
click at [939, 374] on p "Throw Pillows" at bounding box center [922, 366] width 36 height 24
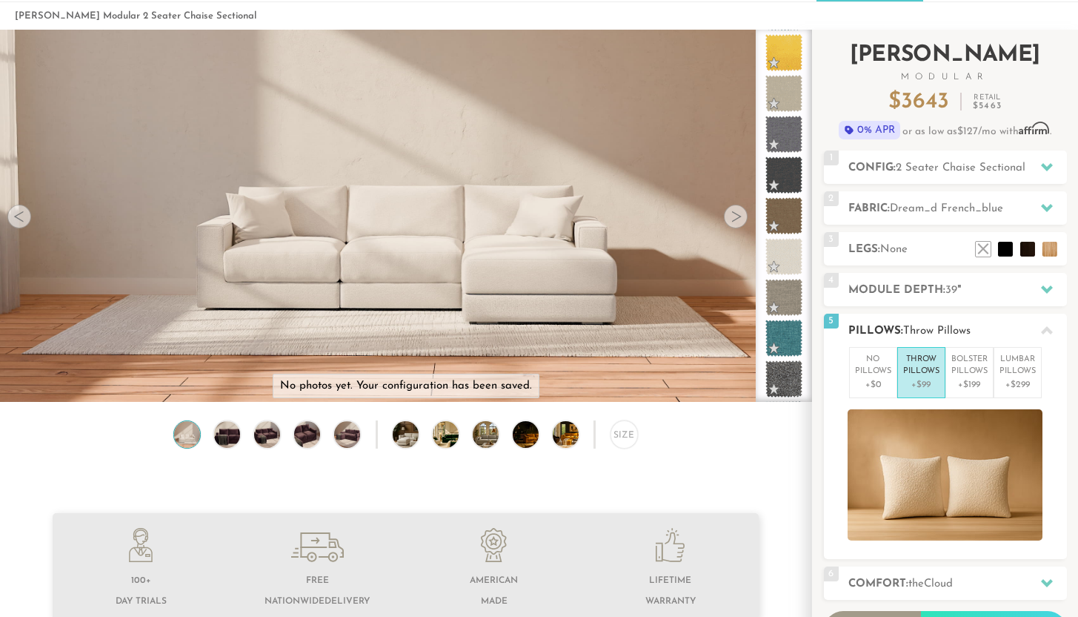
click at [909, 329] on span "Throw Pillows" at bounding box center [937, 330] width 67 height 11
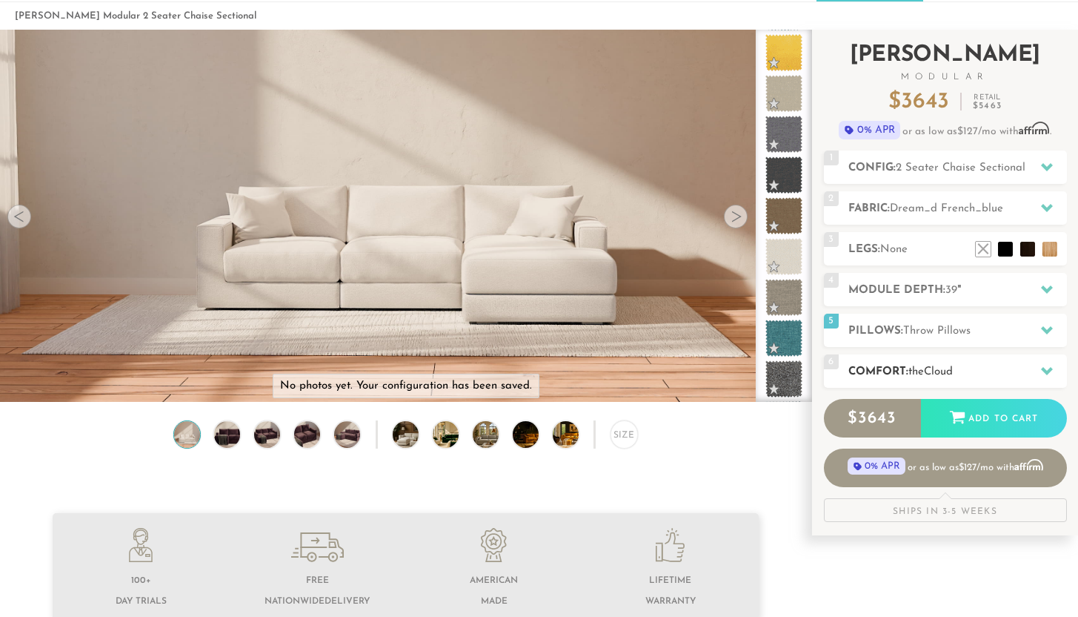
click at [909, 382] on div "6 Comfort: the Cloud soft" at bounding box center [945, 370] width 243 height 33
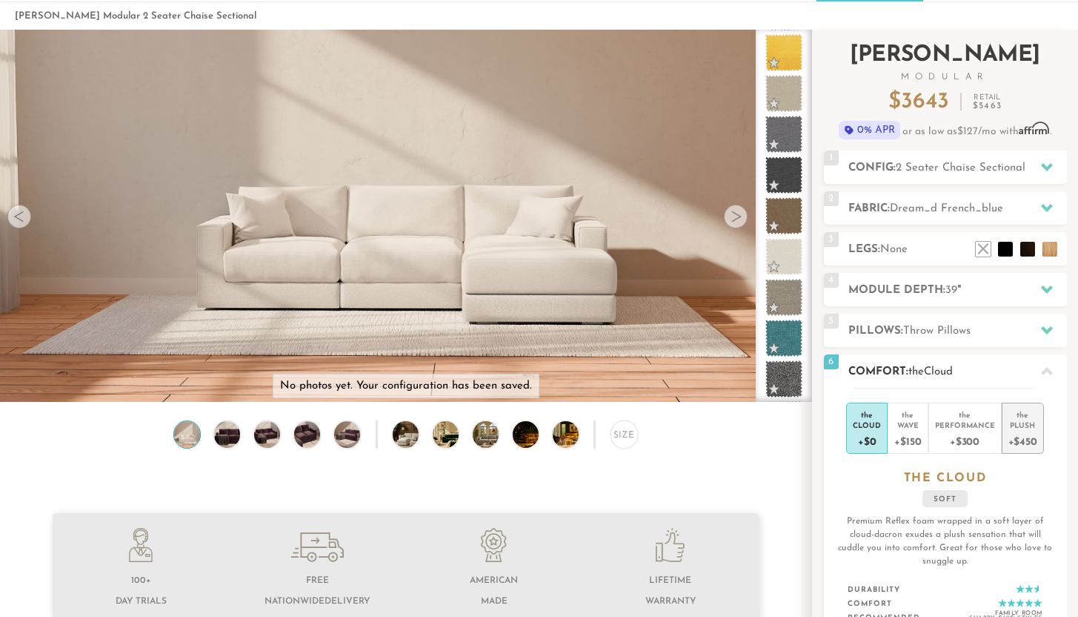
click at [1011, 433] on div "+$450" at bounding box center [1023, 440] width 29 height 21
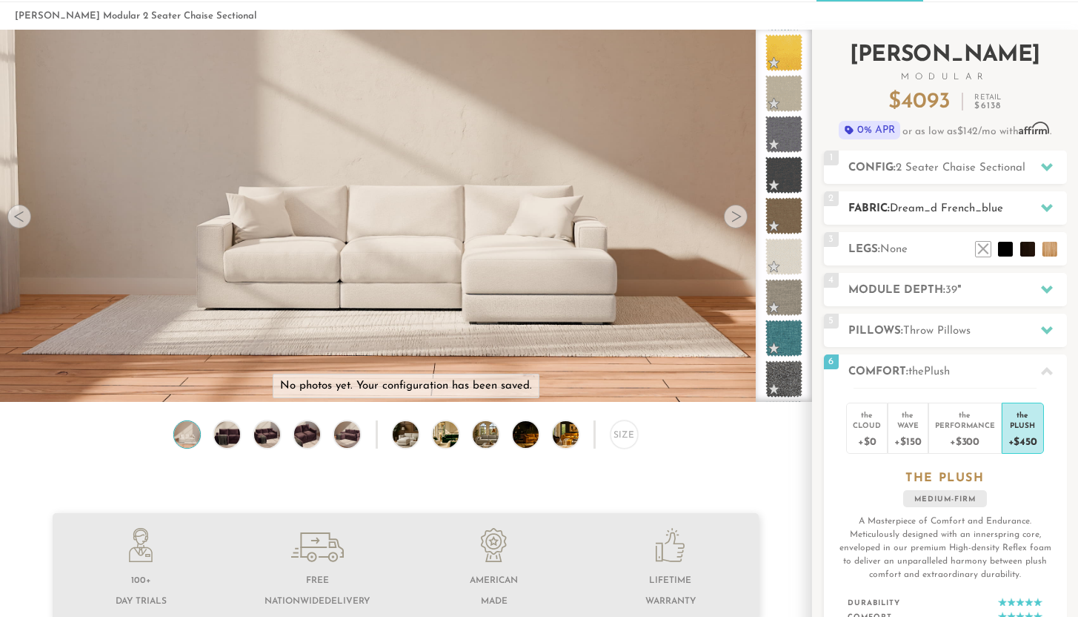
click at [928, 208] on span "Dream_d French_blue" at bounding box center [946, 208] width 113 height 11
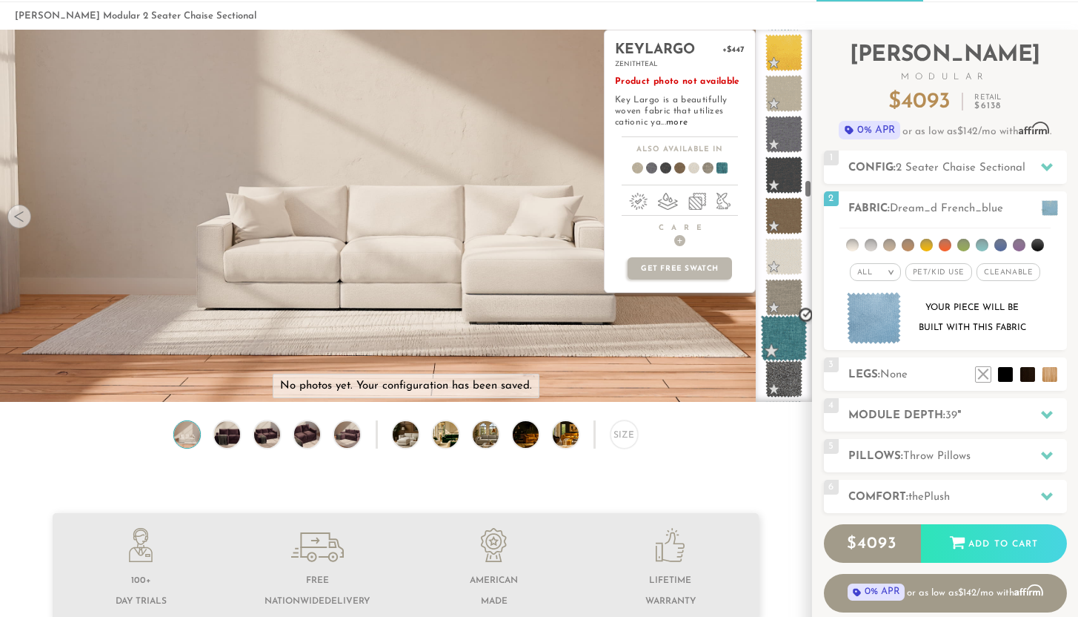
click at [789, 340] on span at bounding box center [784, 338] width 47 height 47
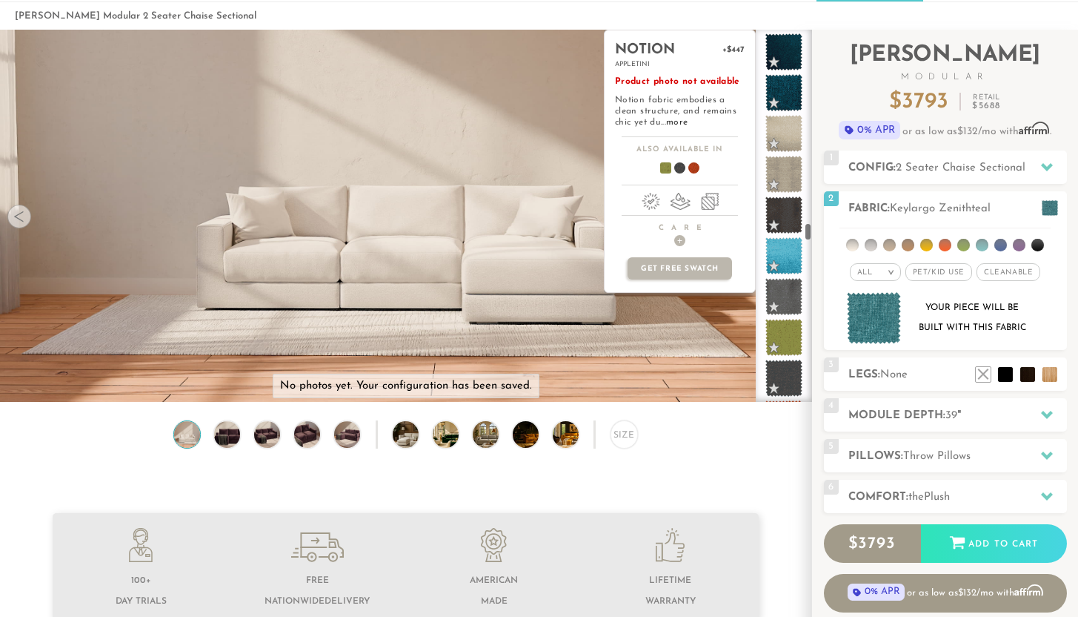
scroll to position [4599, 0]
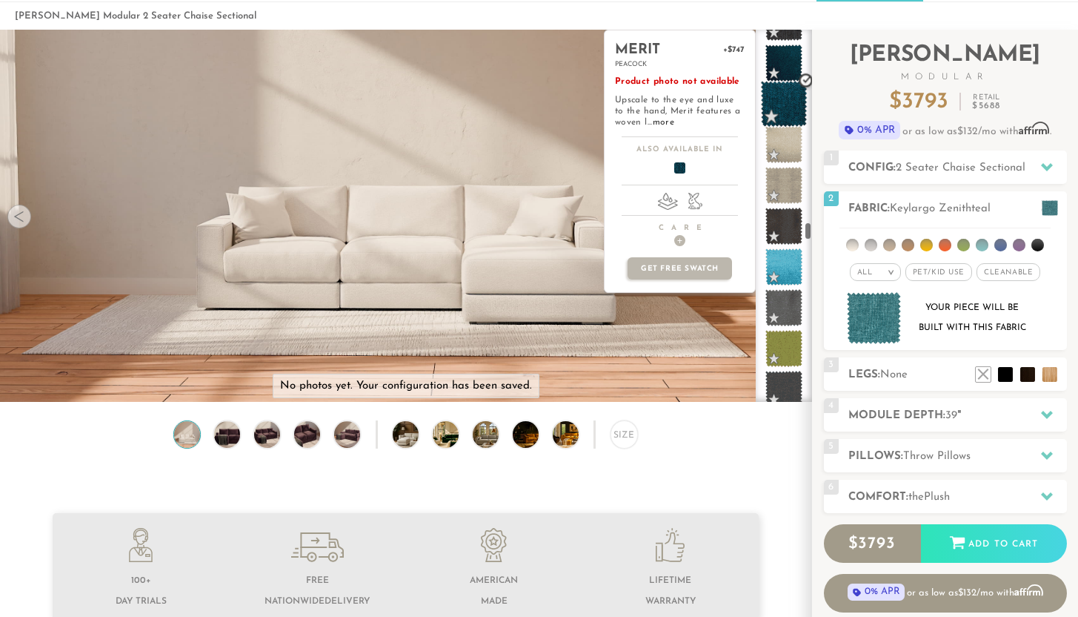
click at [770, 110] on span at bounding box center [784, 104] width 47 height 47
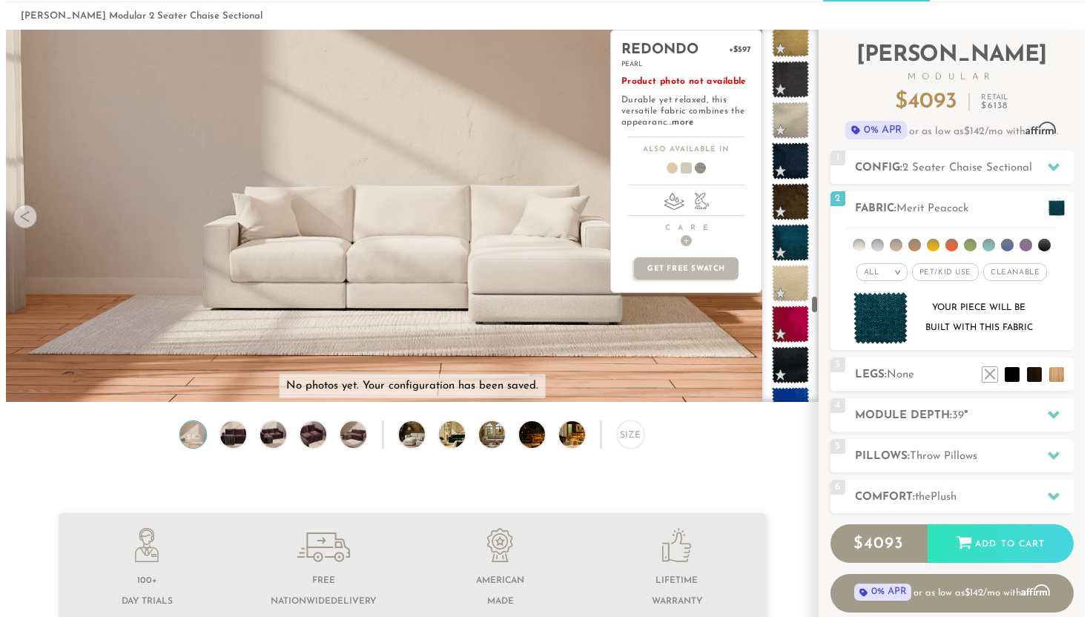
scroll to position [6339, 0]
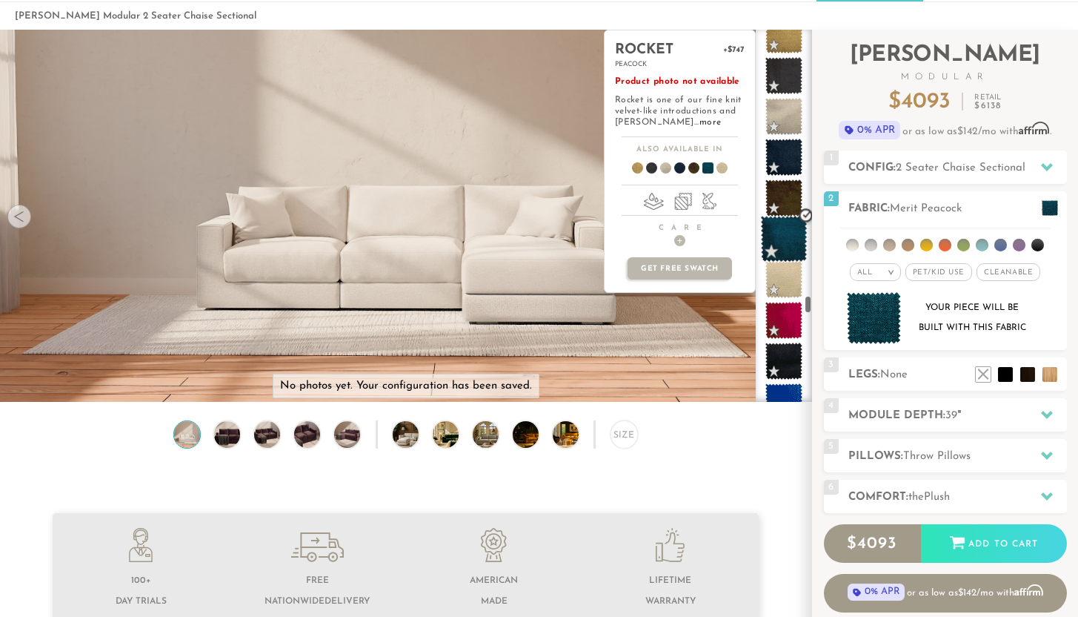
click at [791, 240] on span at bounding box center [784, 239] width 47 height 47
click at [677, 242] on span "+" at bounding box center [679, 240] width 11 height 11
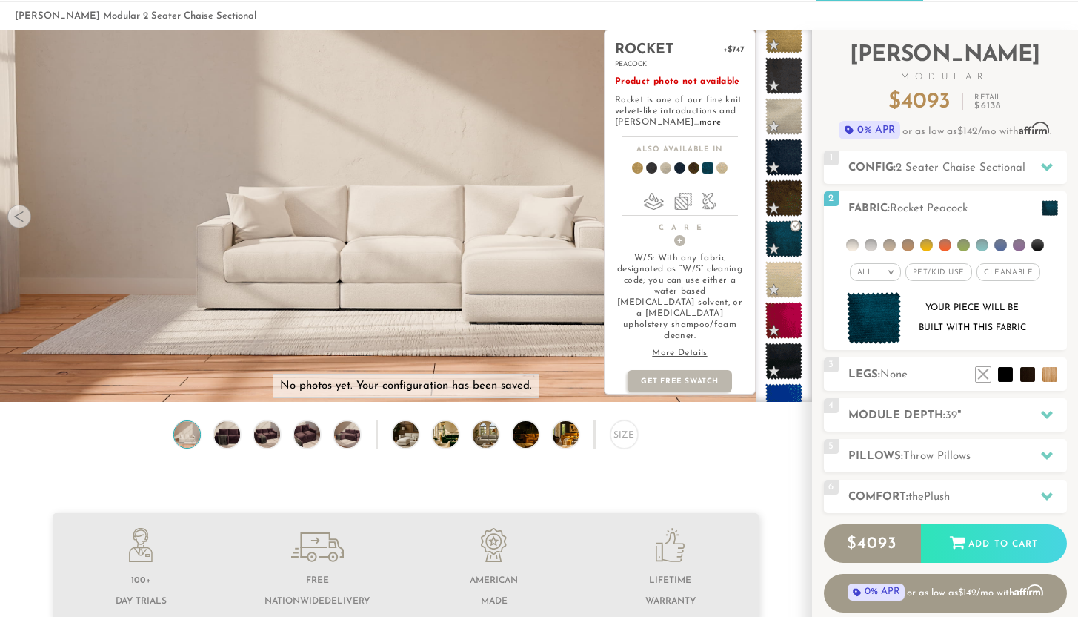
click at [667, 348] on p "More Details" at bounding box center [680, 353] width 130 height 11
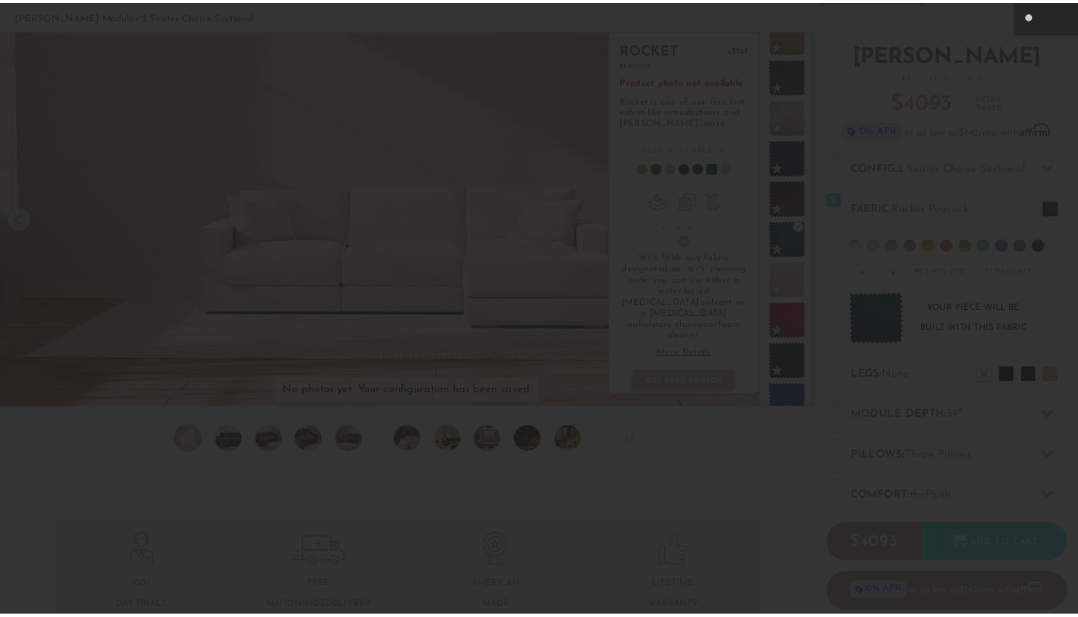
scroll to position [16465, 1078]
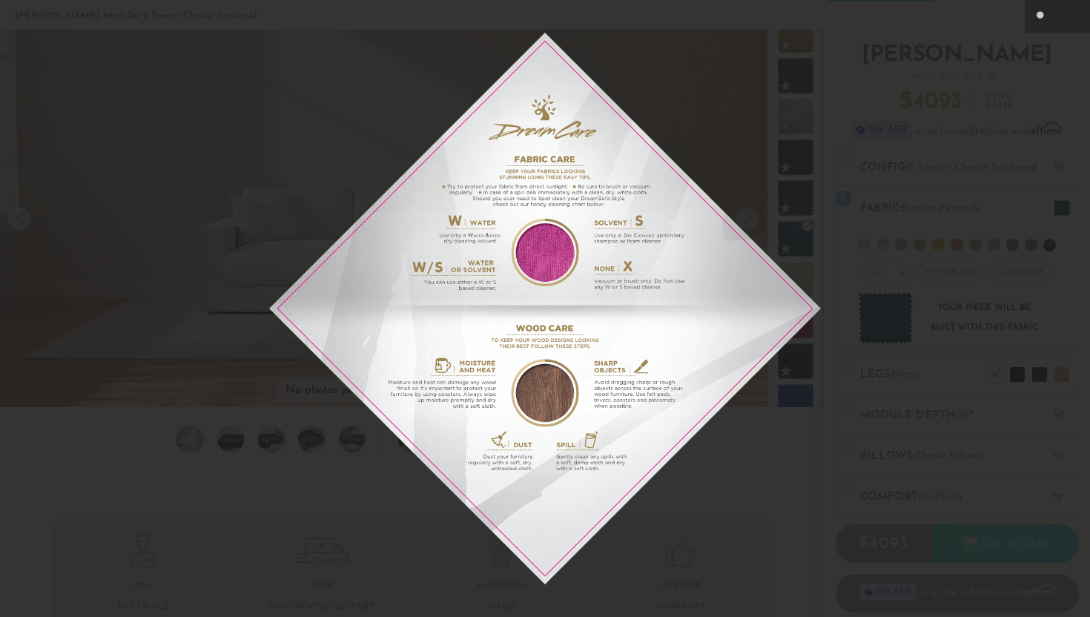
click at [744, 193] on img at bounding box center [544, 308] width 551 height 551
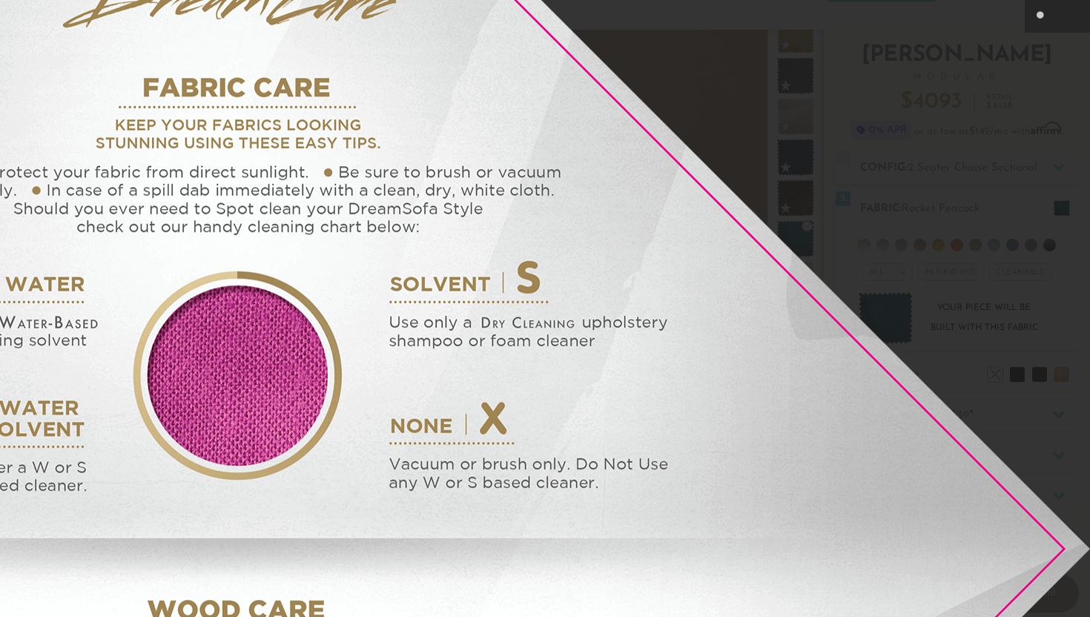
click at [744, 193] on img at bounding box center [237, 548] width 1705 height 1705
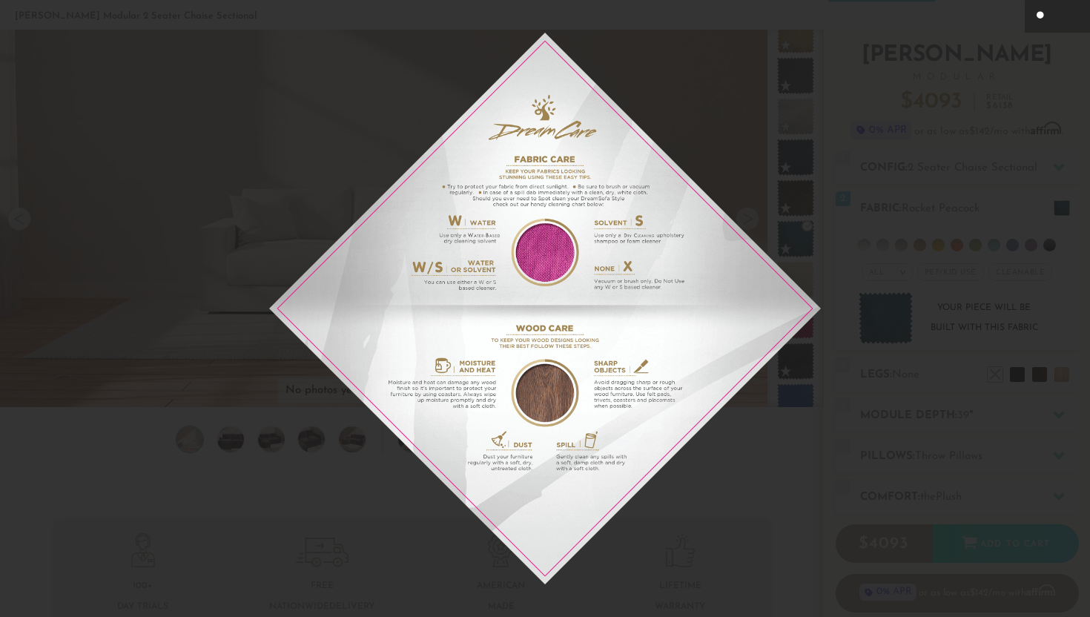
click at [1046, 20] on icon at bounding box center [1041, 16] width 18 height 18
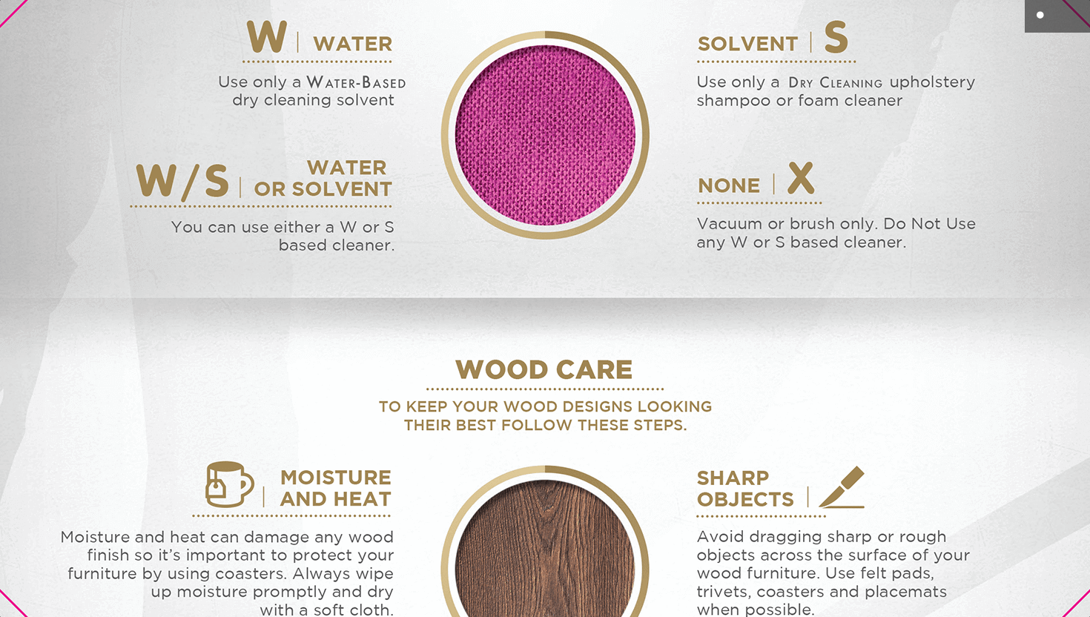
click at [1046, 20] on icon at bounding box center [1041, 16] width 18 height 18
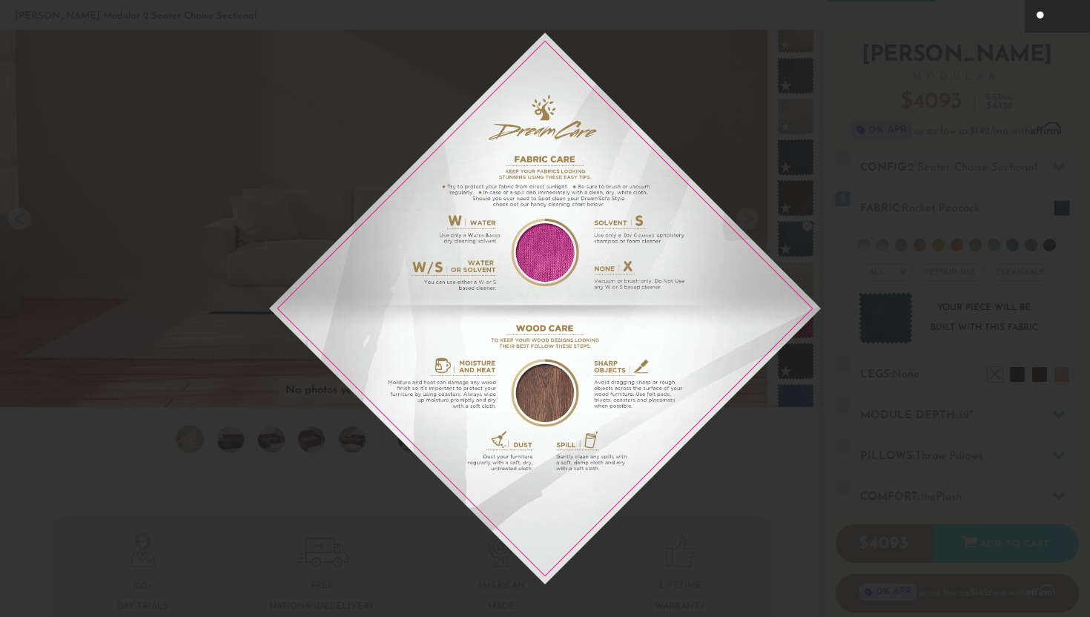
click at [989, 300] on div at bounding box center [545, 308] width 1090 height 617
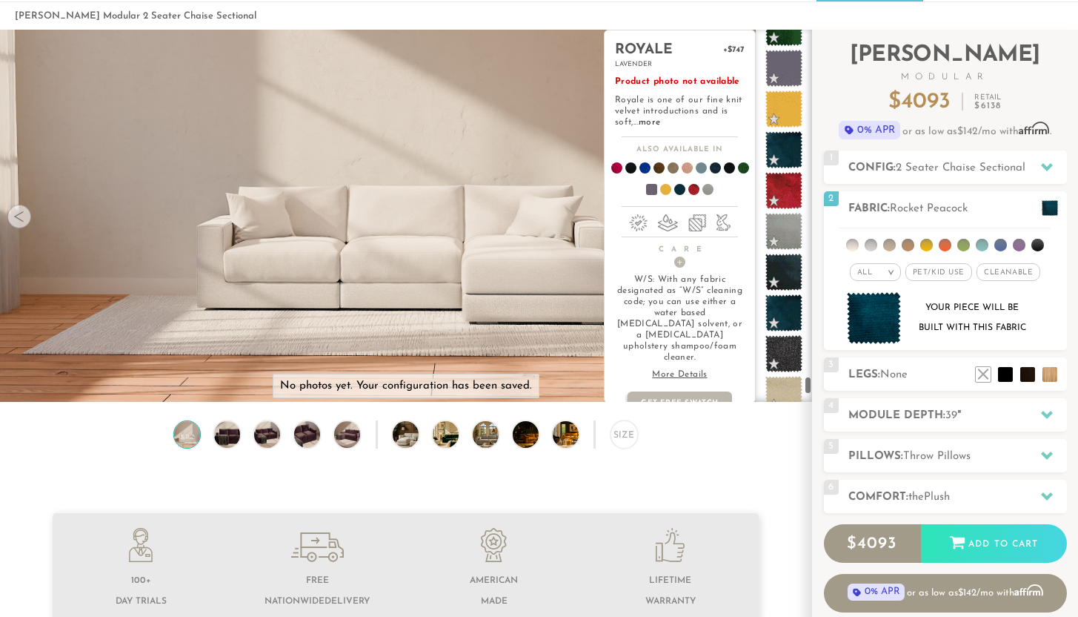
scroll to position [8562, 0]
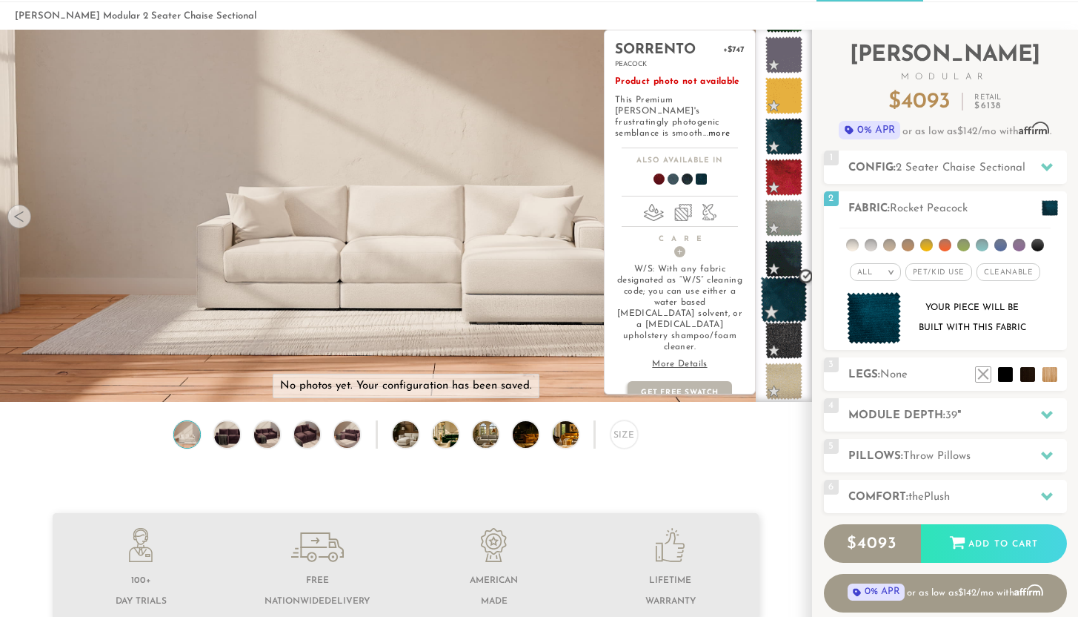
click at [792, 304] on span at bounding box center [784, 299] width 47 height 47
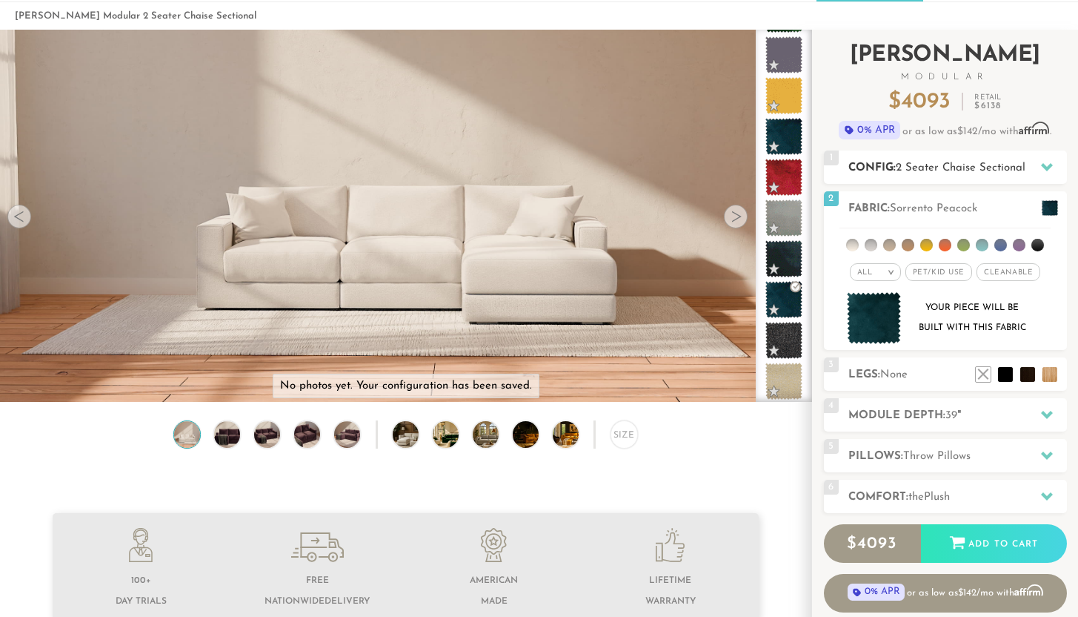
click at [924, 176] on div "1 Config: 2 Seater Chaise Sectional R" at bounding box center [945, 166] width 243 height 33
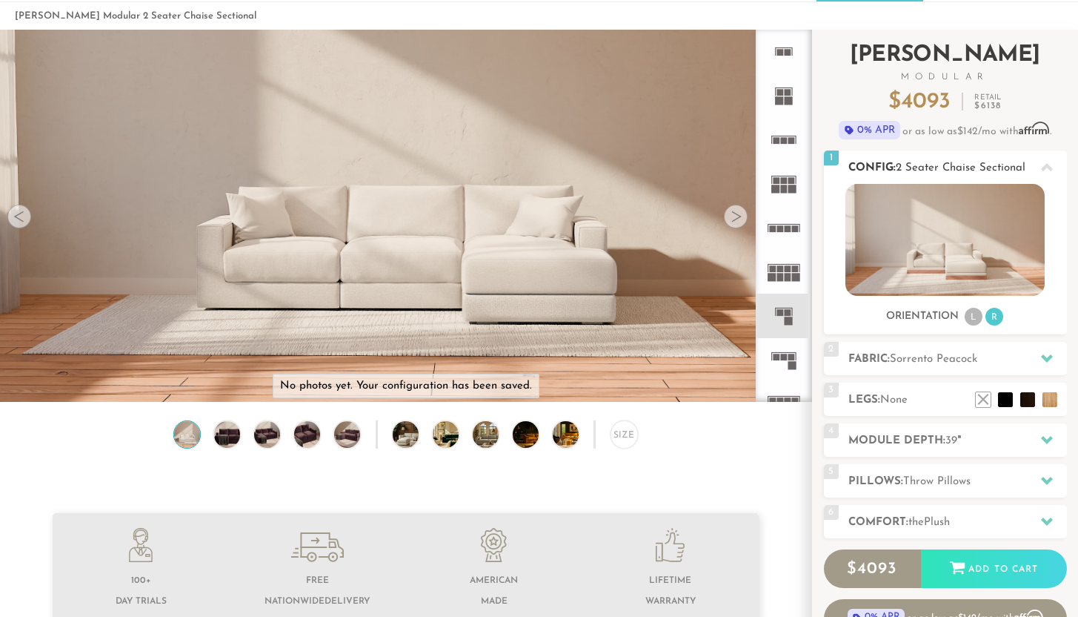
click at [924, 176] on div "1 Config: 2 Seater Chaise Sectional R" at bounding box center [945, 166] width 243 height 33
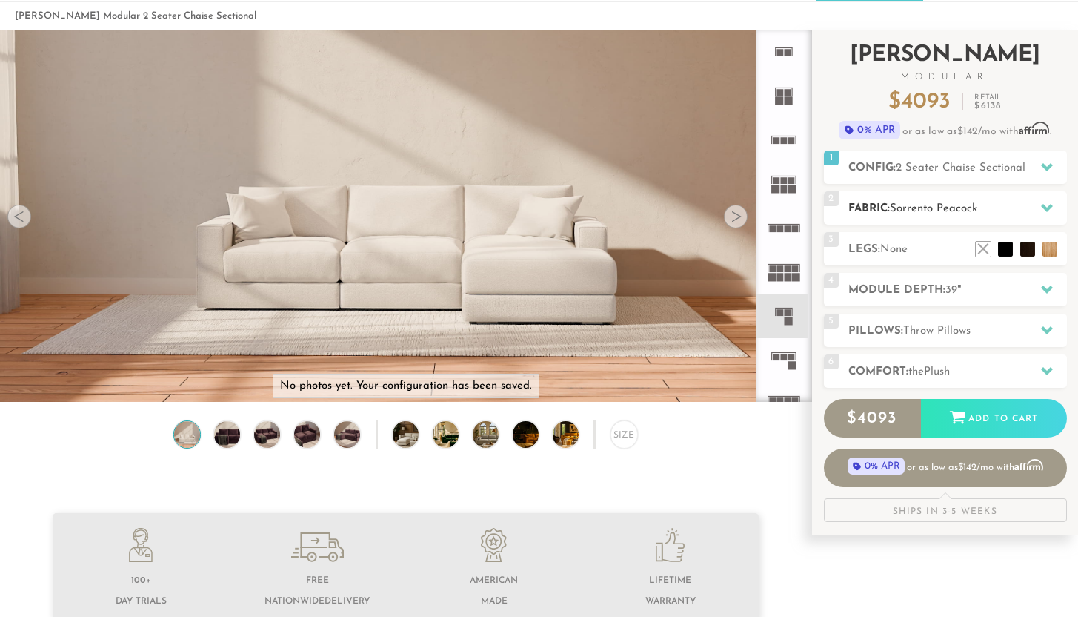
click at [921, 217] on div "2 Fabric: Sorrento Peacock" at bounding box center [945, 207] width 243 height 33
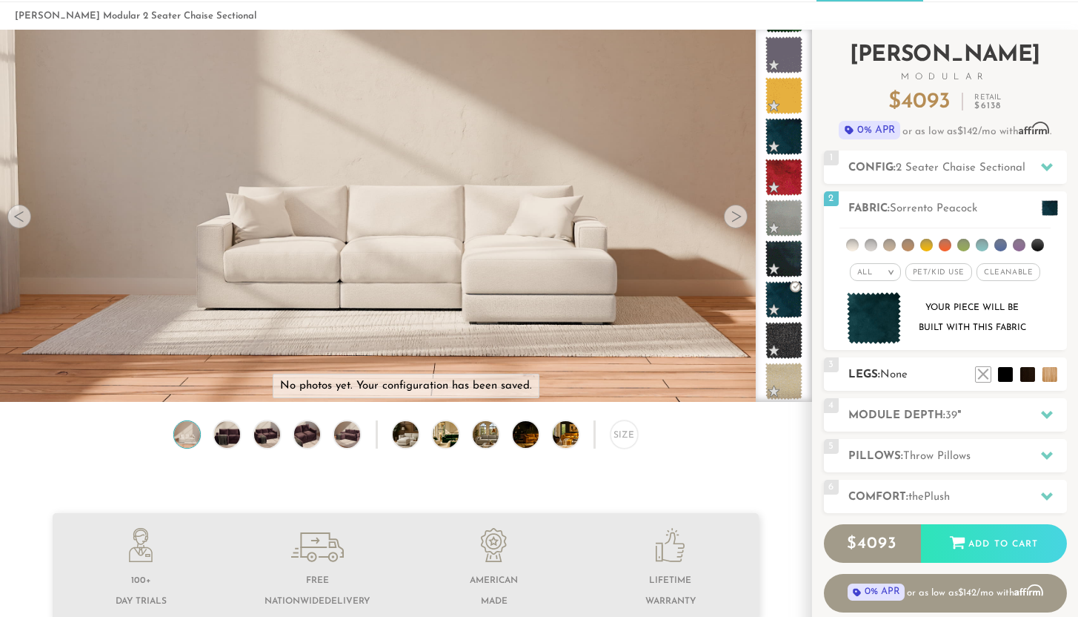
click at [906, 371] on span "None" at bounding box center [894, 374] width 27 height 11
click at [1053, 377] on li at bounding box center [1027, 351] width 59 height 59
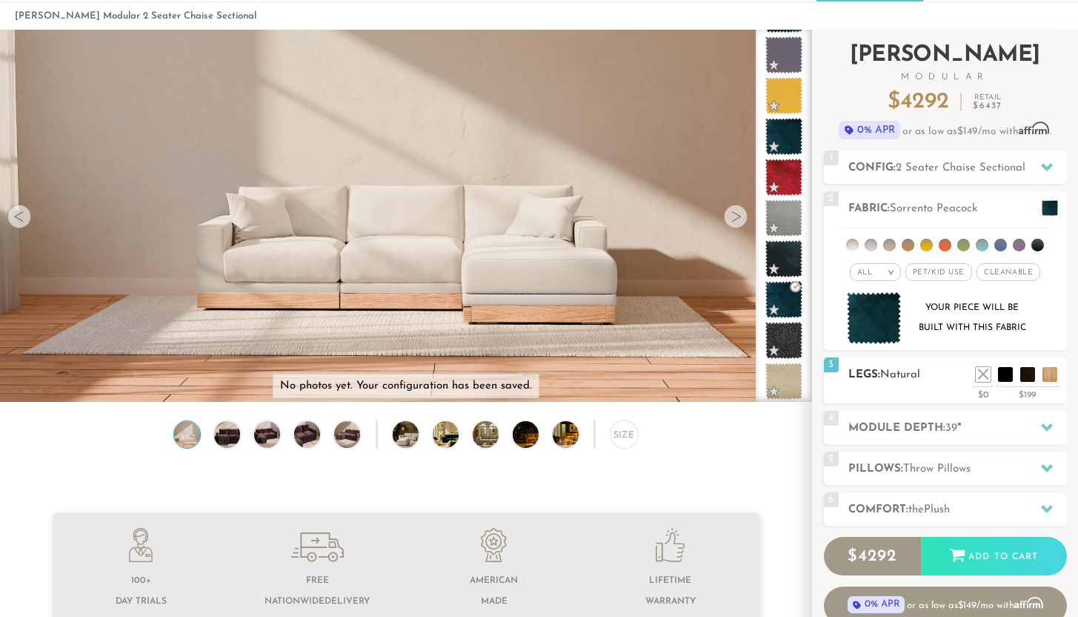
click at [1027, 383] on div "3 Legs: Natural $0 $199 Nailheads:" at bounding box center [945, 380] width 243 height 46
click at [1027, 378] on li at bounding box center [1005, 351] width 59 height 59
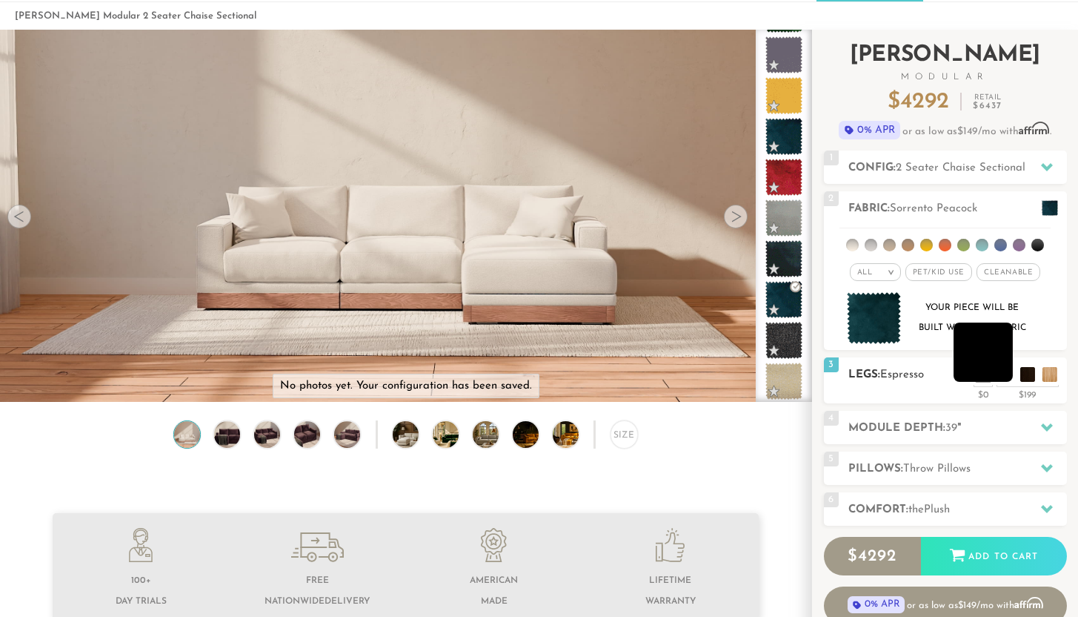
click at [1009, 372] on li at bounding box center [983, 351] width 59 height 59
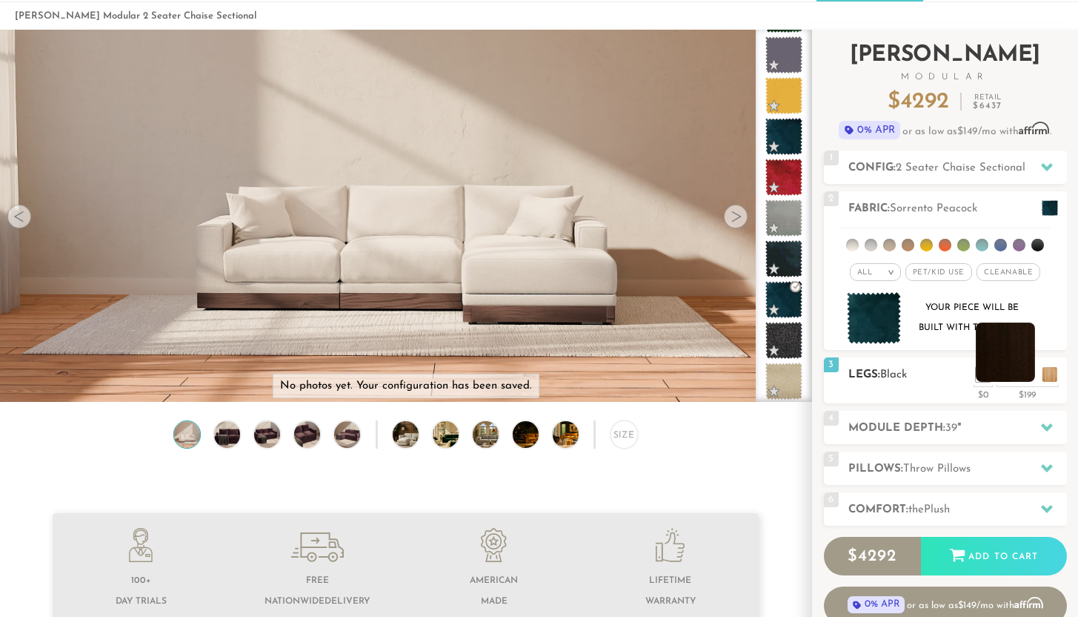
click at [1027, 371] on li at bounding box center [1005, 351] width 59 height 59
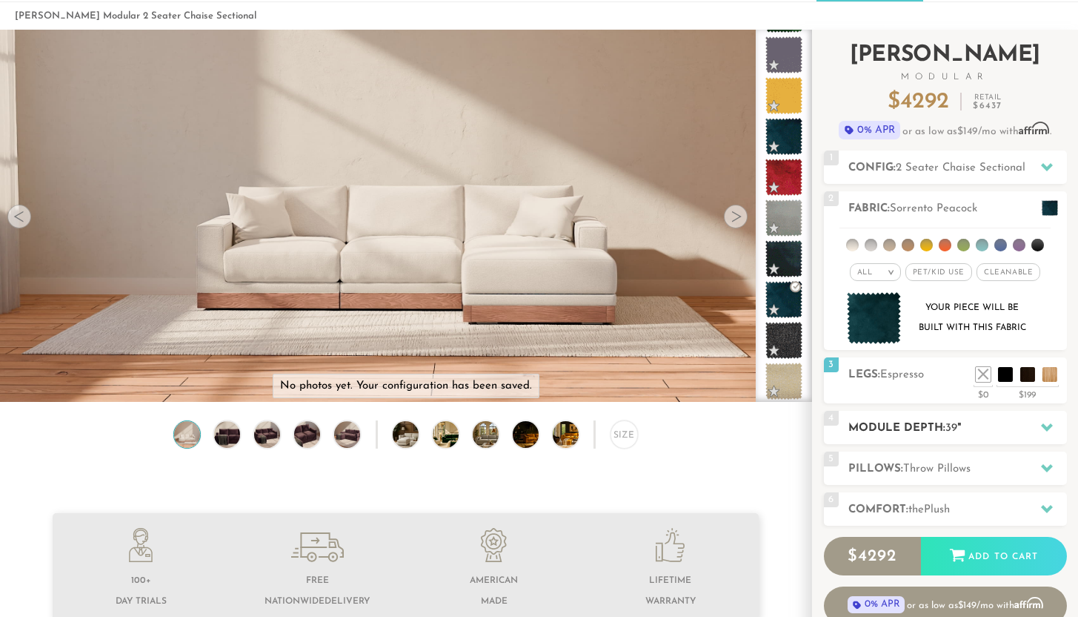
click at [951, 434] on h2 "Module Depth: 39 "" at bounding box center [958, 428] width 219 height 17
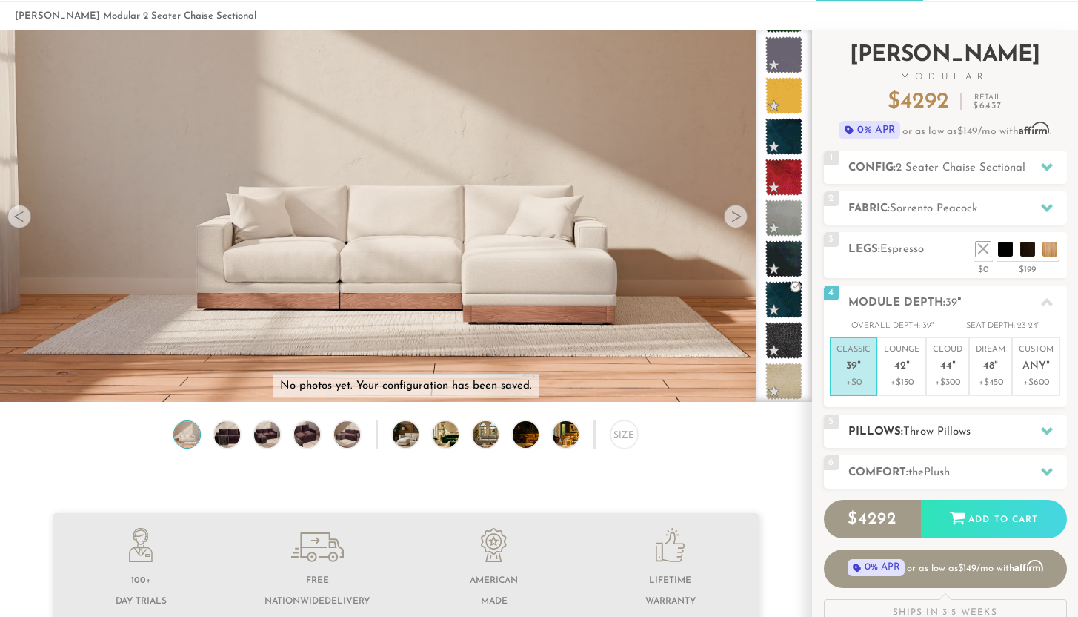
click at [951, 433] on span "Throw Pillows" at bounding box center [937, 431] width 67 height 11
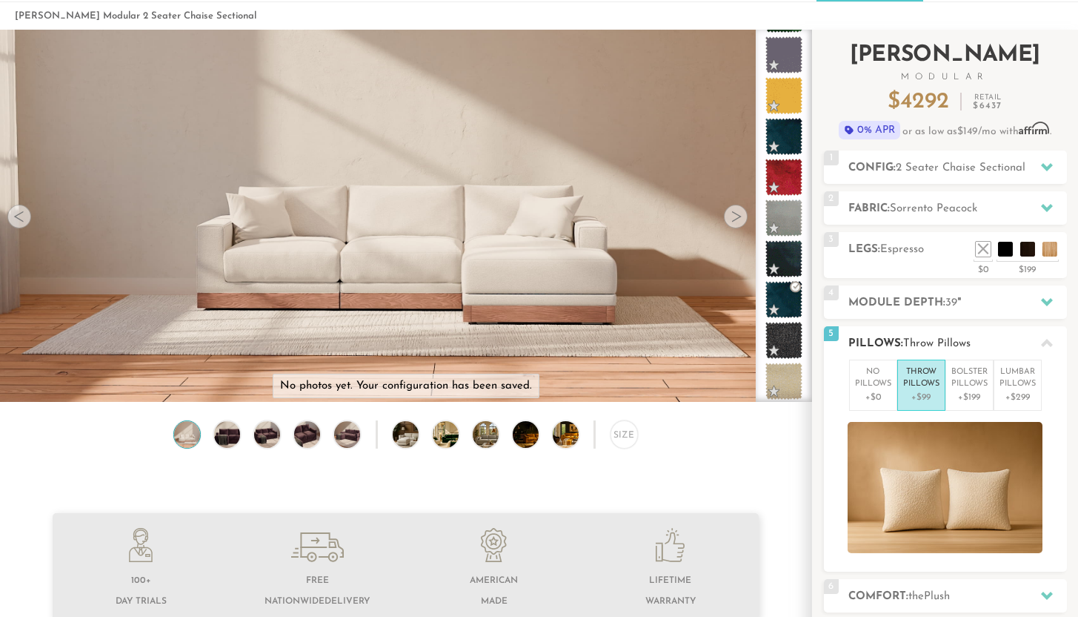
click at [901, 339] on h2 "Pillows: Throw Pillows" at bounding box center [958, 343] width 219 height 17
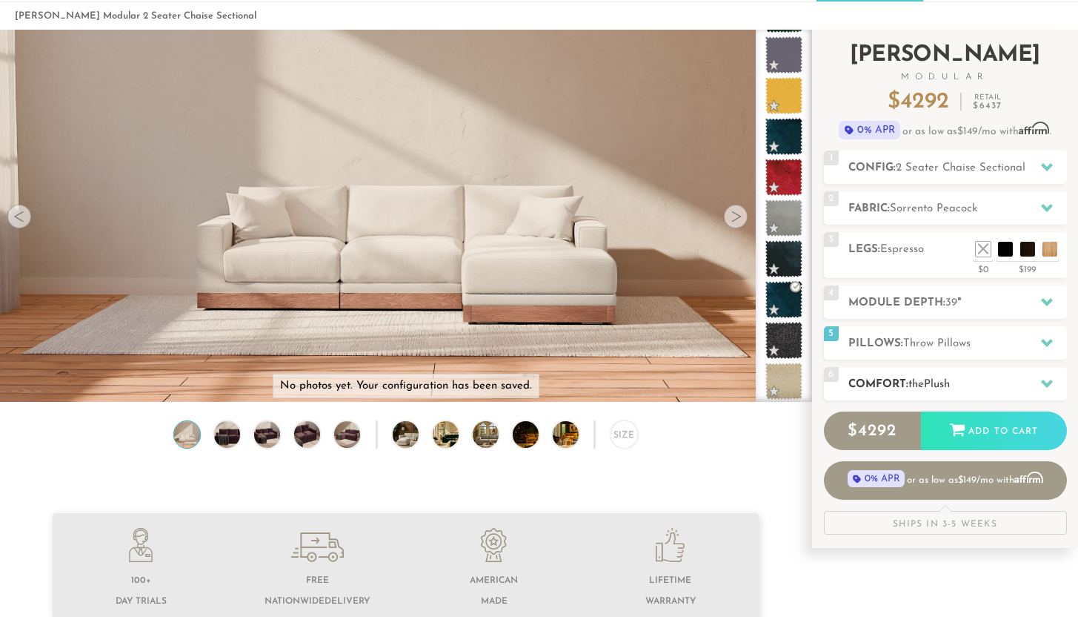
click at [897, 389] on h2 "Comfort: the Plush" at bounding box center [958, 384] width 219 height 17
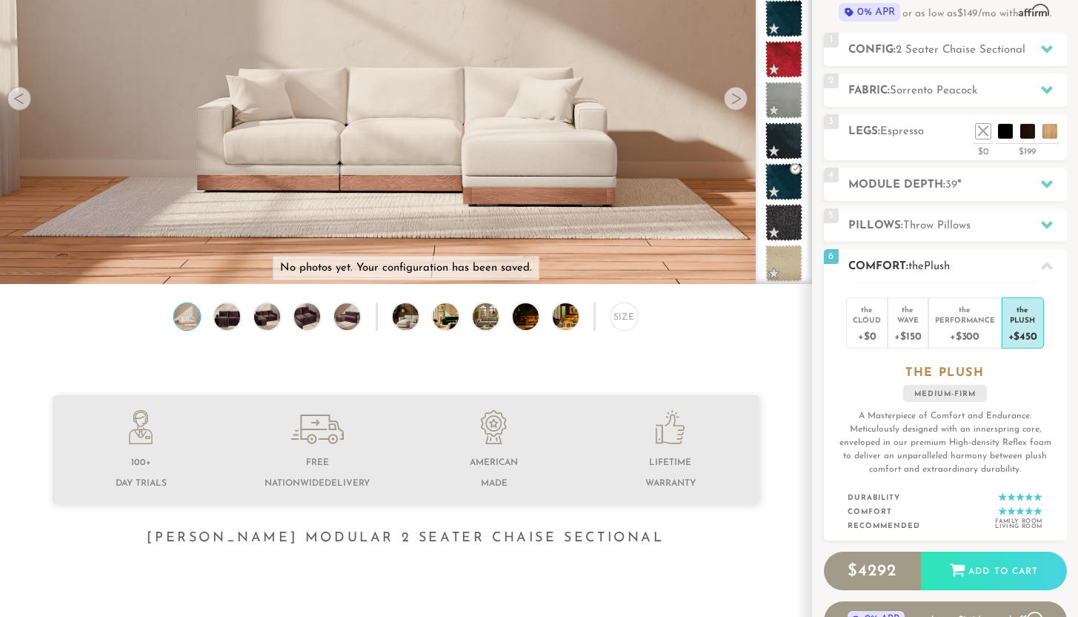
scroll to position [177, 0]
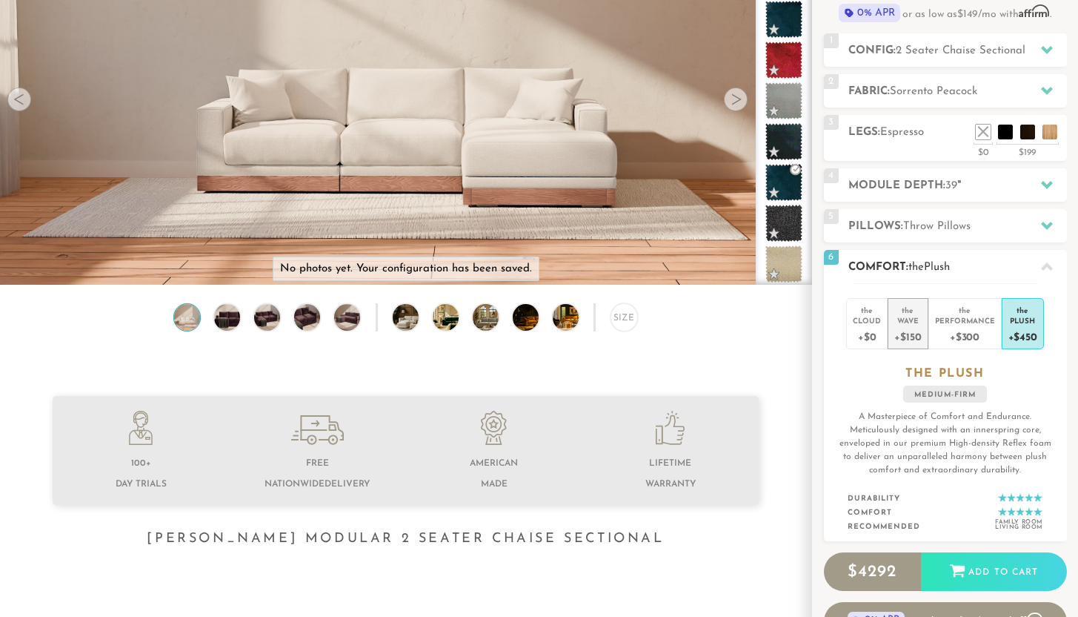
click at [912, 341] on div "+$150" at bounding box center [908, 335] width 27 height 21
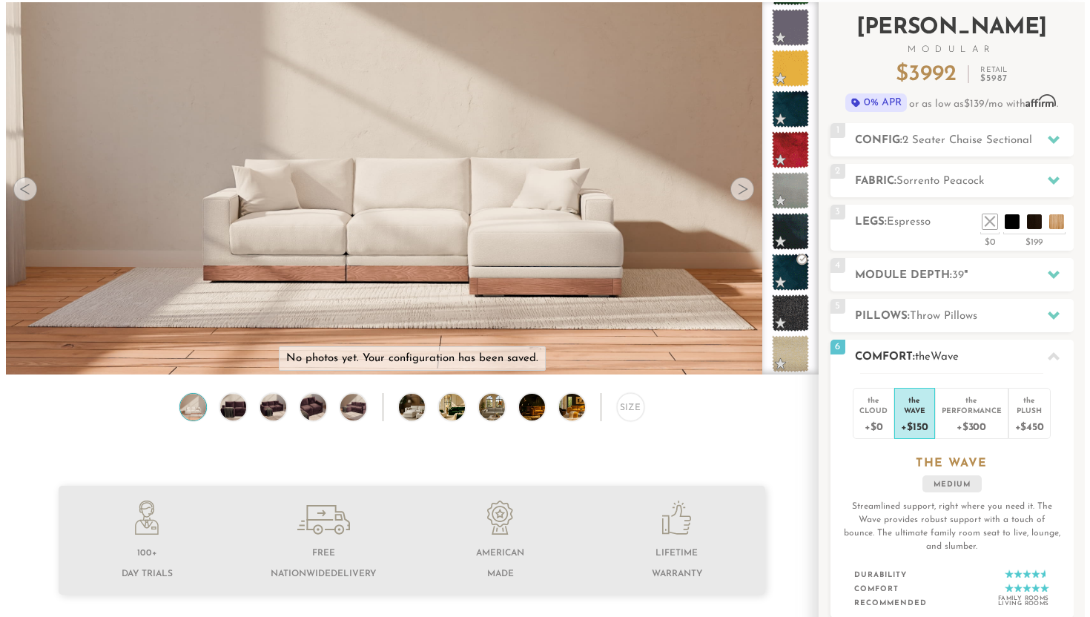
scroll to position [0, 0]
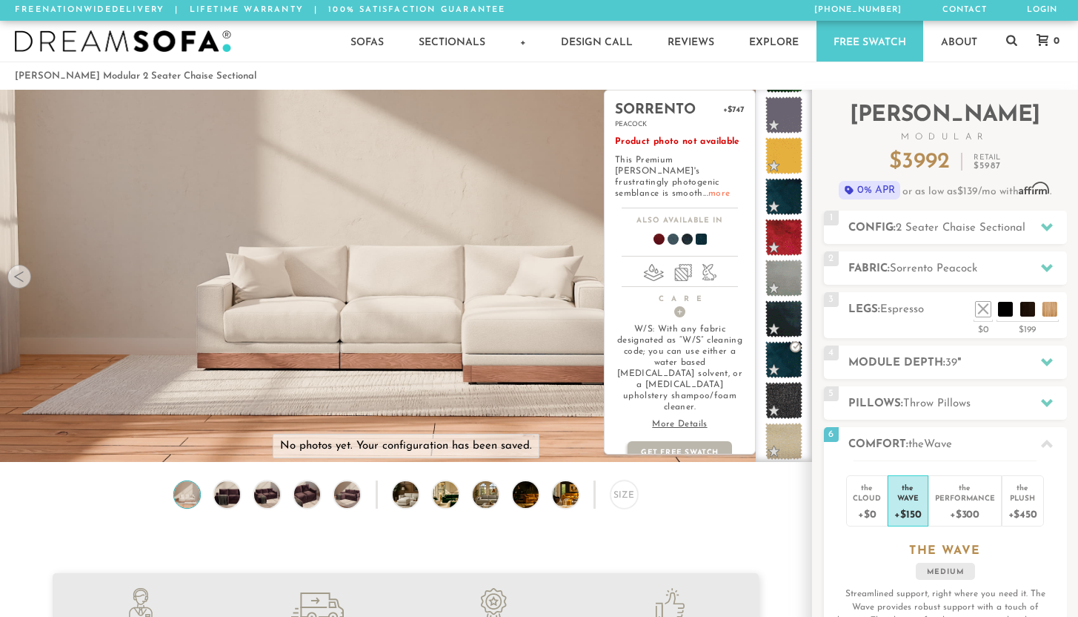
click at [715, 189] on link "more" at bounding box center [719, 193] width 21 height 9
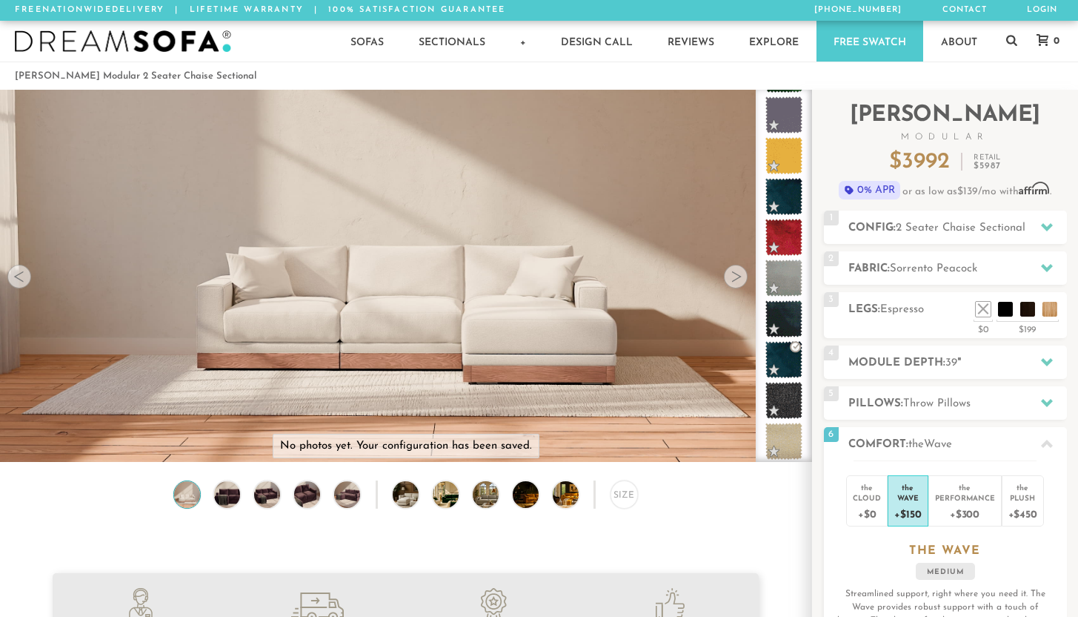
click at [737, 291] on img at bounding box center [406, 159] width 812 height 271
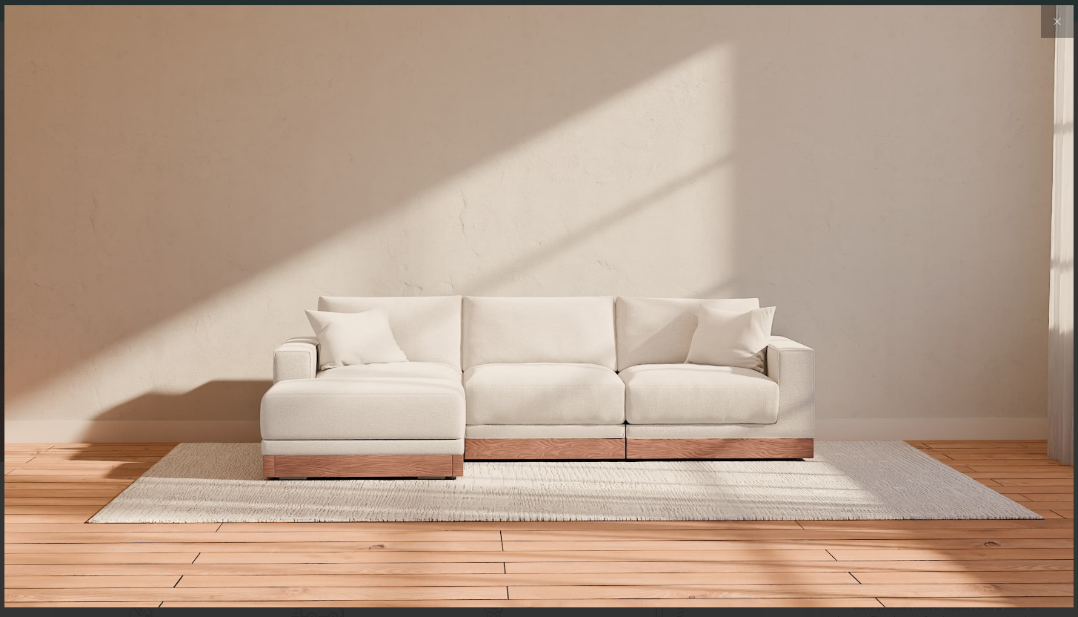
scroll to position [16465, 1078]
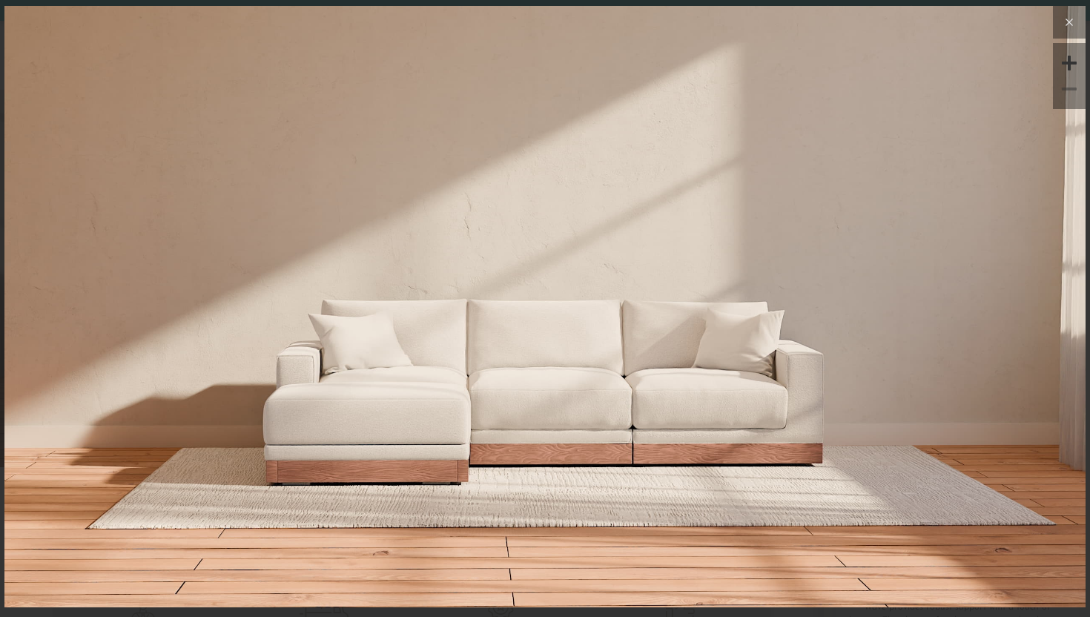
click at [1068, 29] on icon at bounding box center [1069, 22] width 18 height 18
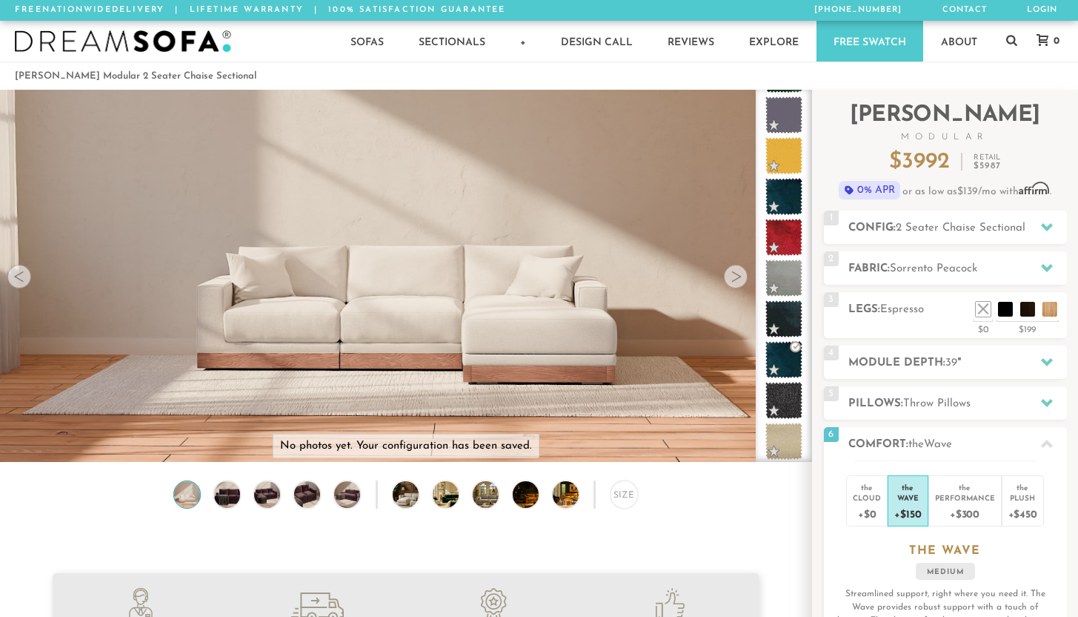
scroll to position [12, 12]
click at [894, 358] on h2 "Module Depth: 39 "" at bounding box center [958, 362] width 219 height 17
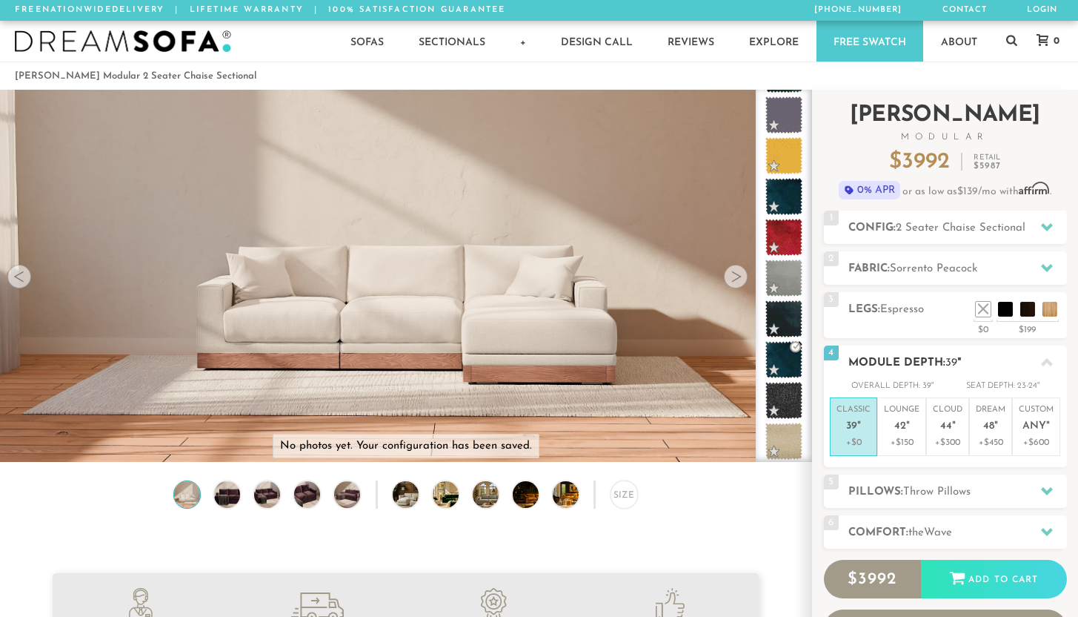
click at [894, 358] on h2 "Module Depth: 39 "" at bounding box center [958, 362] width 219 height 17
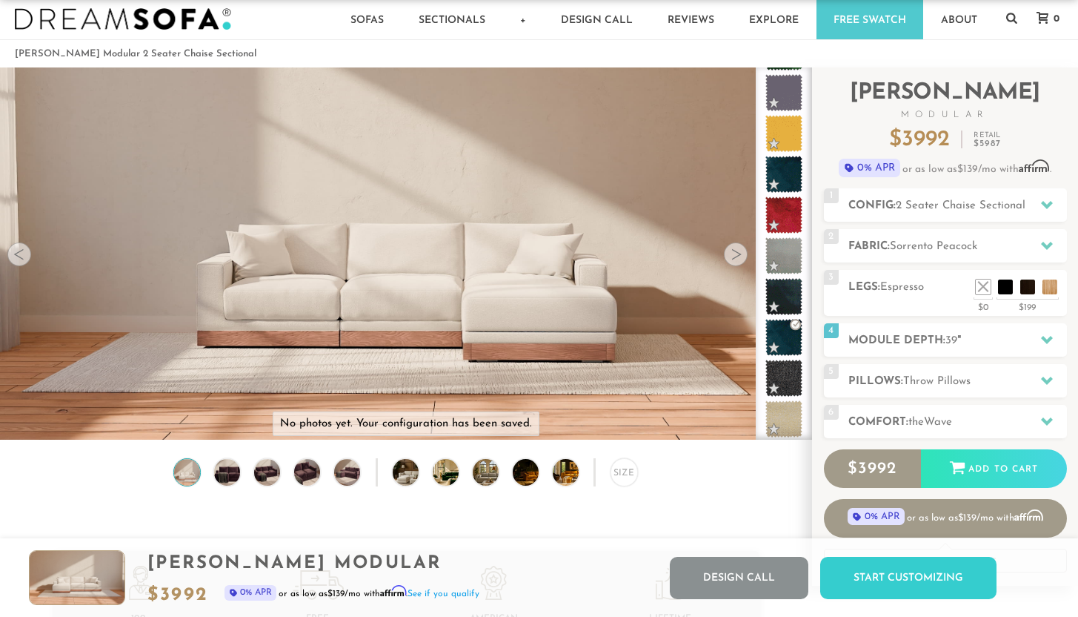
scroll to position [0, 0]
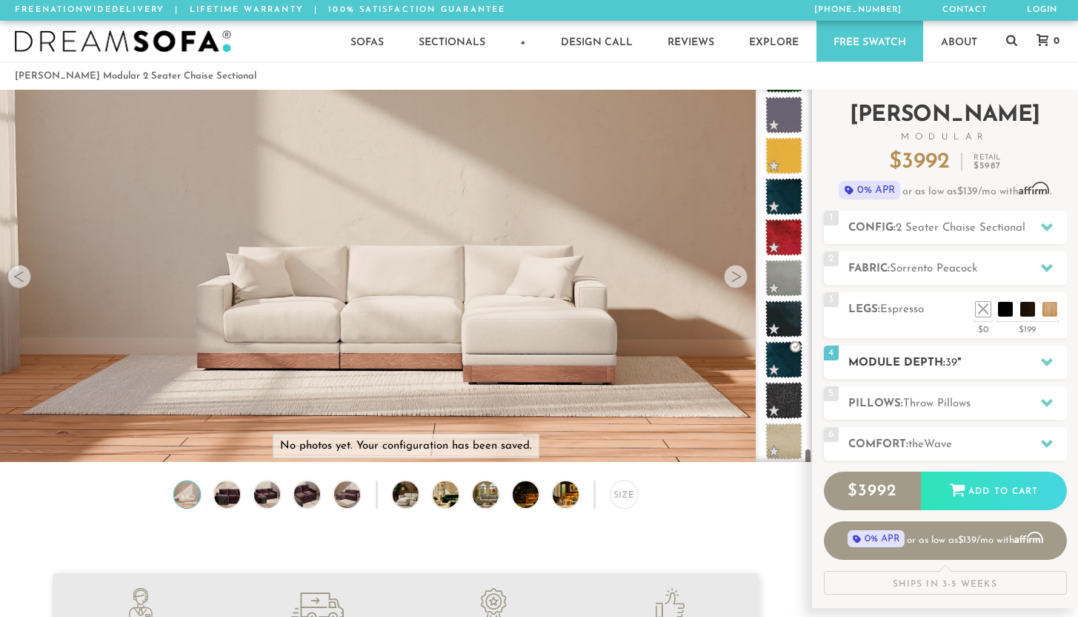
click at [909, 364] on h2 "Module Depth: 39 "" at bounding box center [958, 362] width 219 height 17
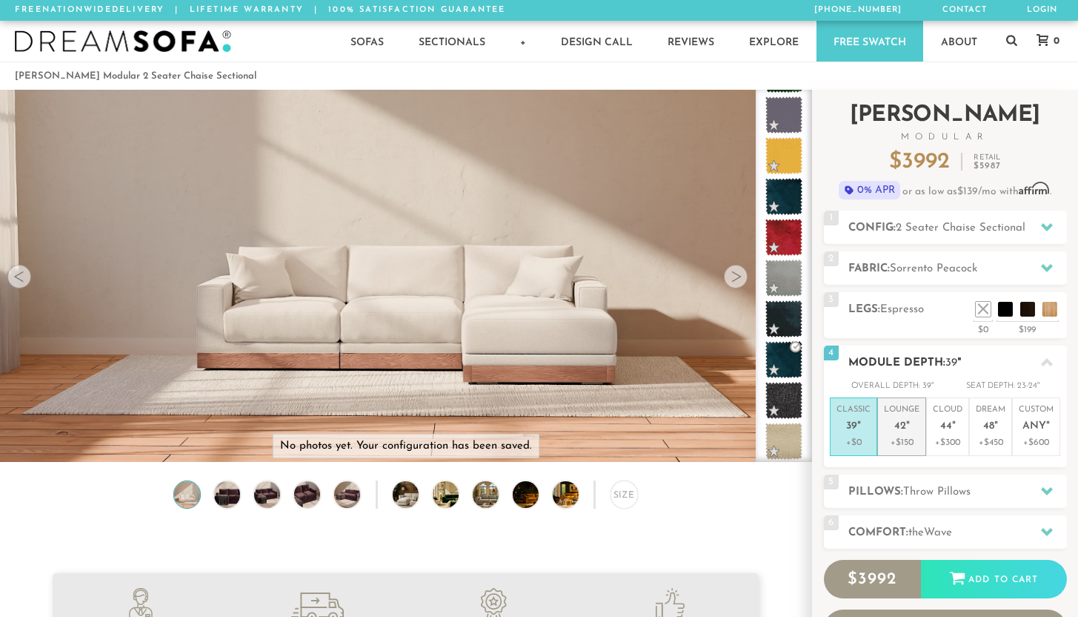
click at [908, 419] on p "Lounge 42 "" at bounding box center [902, 420] width 36 height 32
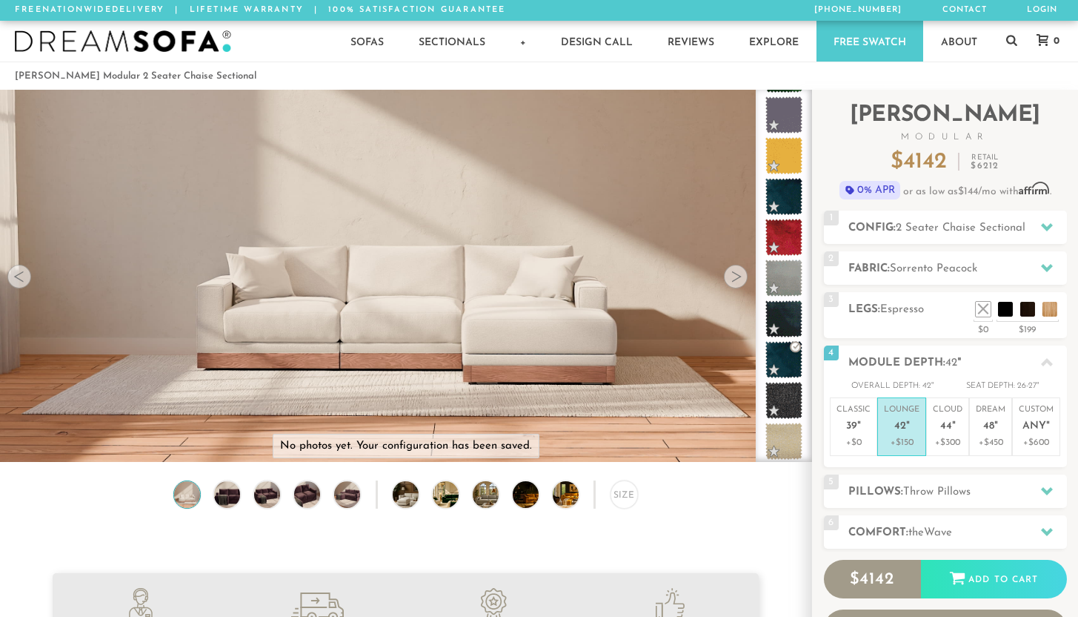
click at [858, 40] on link "Free Swatch" at bounding box center [870, 41] width 107 height 41
